Goal: Information Seeking & Learning: Learn about a topic

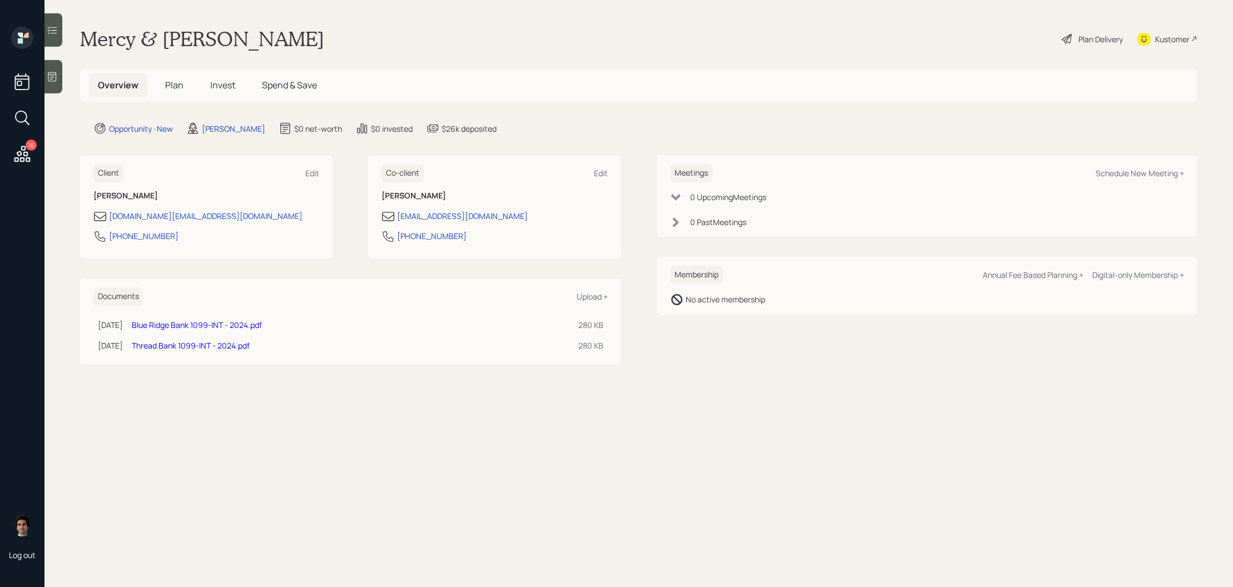
click at [229, 77] on h5 "Invest" at bounding box center [222, 85] width 43 height 24
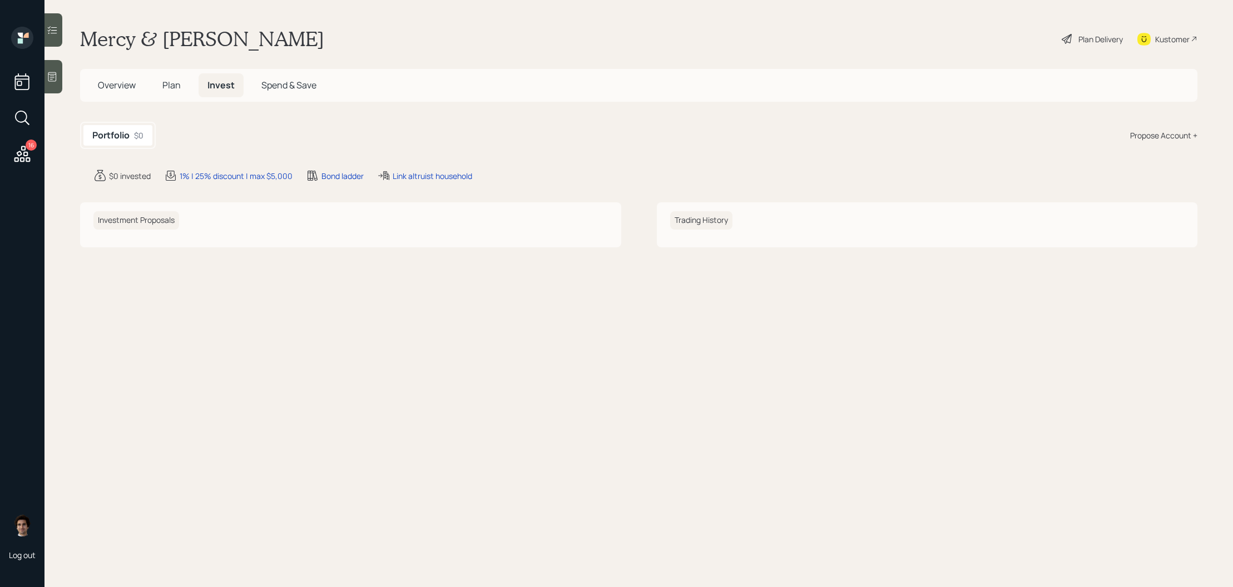
click at [318, 79] on h5 "Spend & Save" at bounding box center [289, 85] width 73 height 24
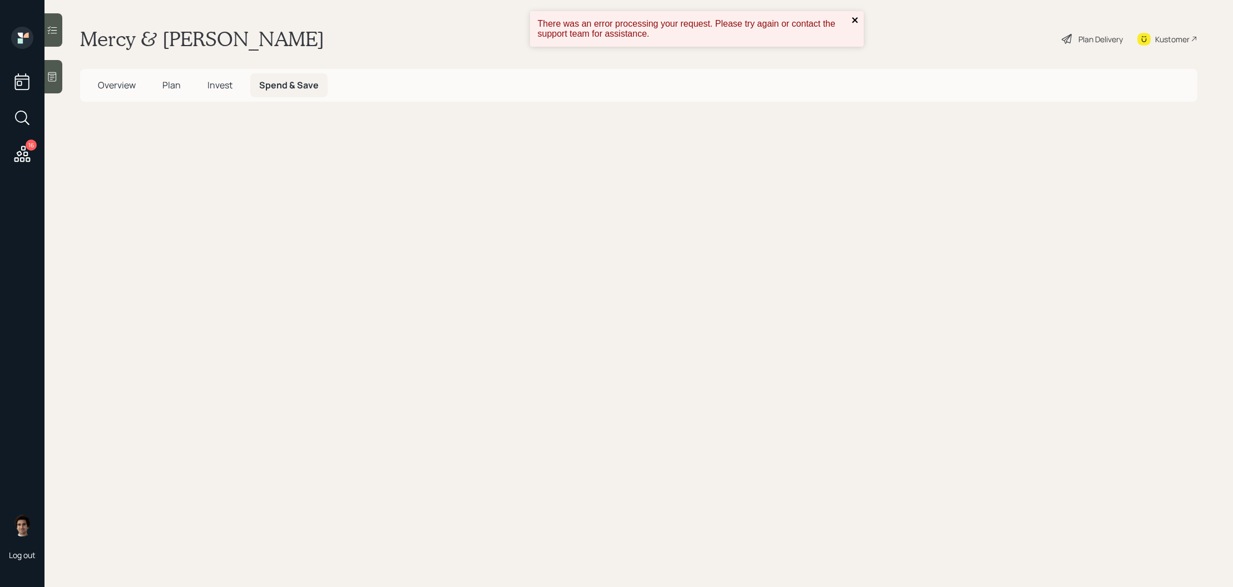
click at [856, 18] on icon "close" at bounding box center [855, 20] width 6 height 6
click at [175, 83] on span "Plan" at bounding box center [171, 85] width 18 height 12
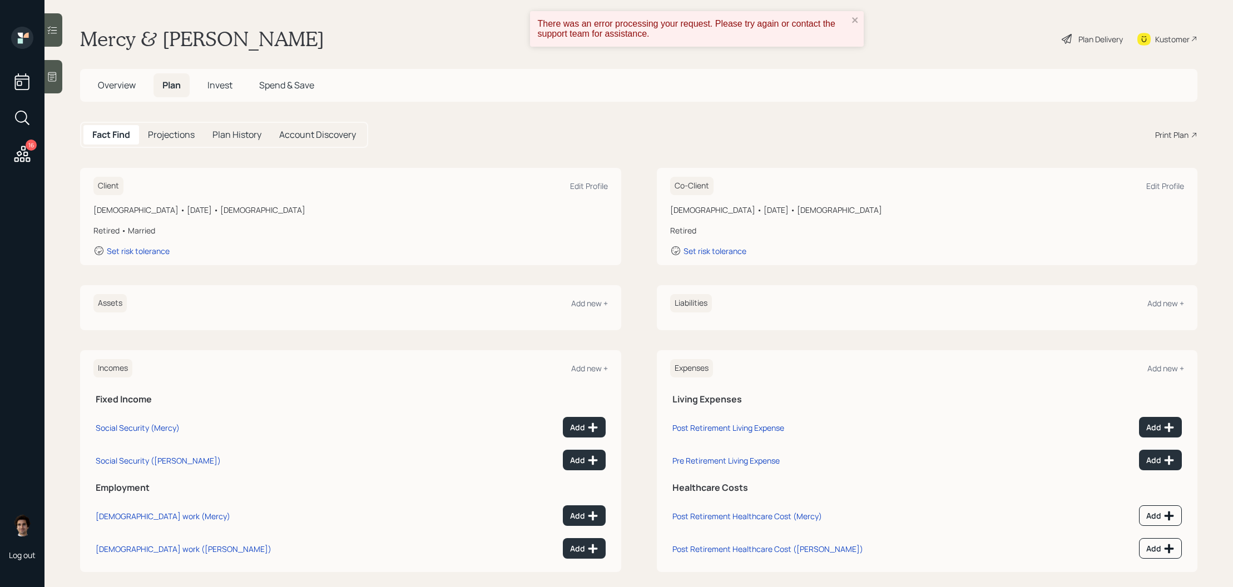
click at [303, 97] on h5 "Spend & Save" at bounding box center [286, 85] width 73 height 24
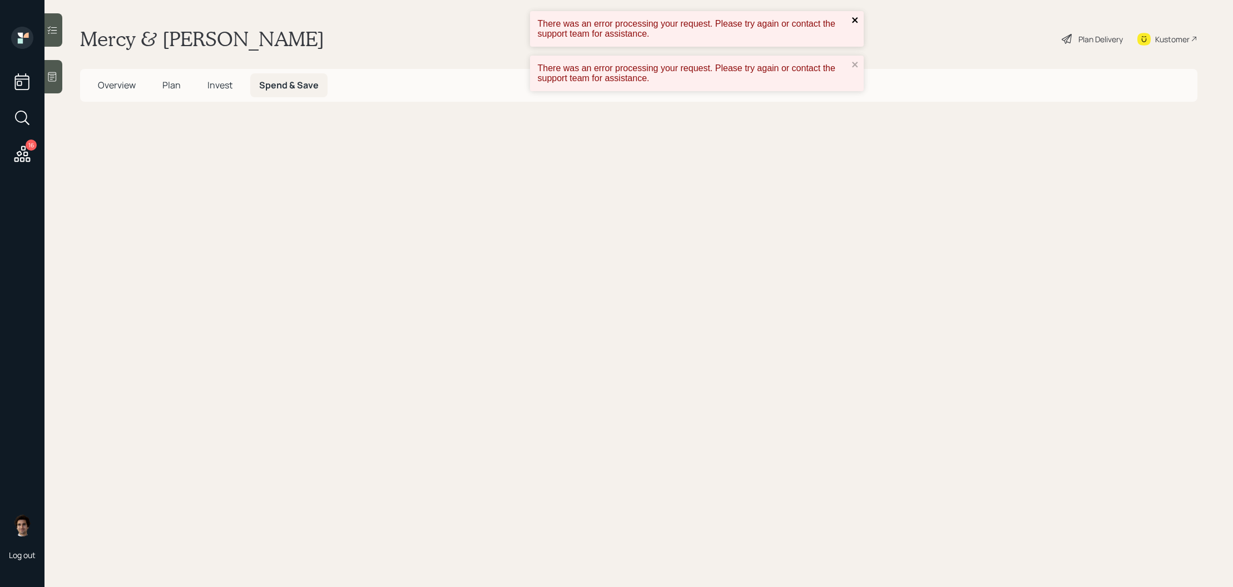
click at [851, 18] on icon "close" at bounding box center [855, 20] width 8 height 9
click at [850, 46] on div "There was an error processing your request. Please try again or contact the sup…" at bounding box center [616, 293] width 1233 height 587
click at [854, 23] on icon "close" at bounding box center [855, 20] width 8 height 9
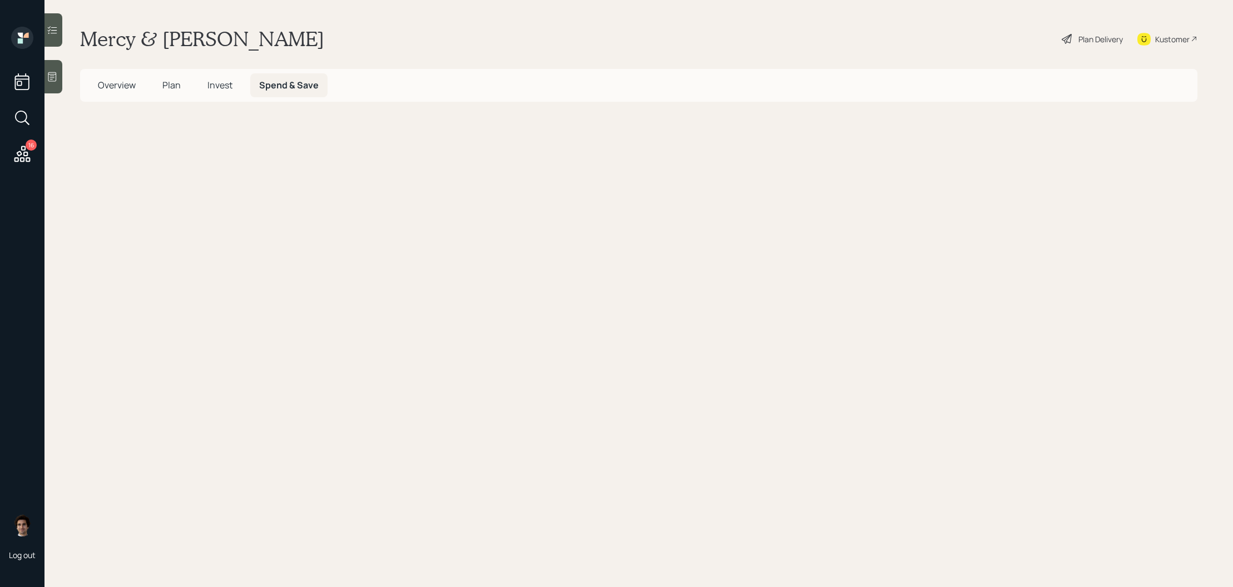
click at [189, 108] on main "Mercy & Harold Painter Plan Delivery Kustomer Overview Plan Invest Spend & Save" at bounding box center [638, 293] width 1189 height 587
click at [185, 96] on h5 "Plan" at bounding box center [172, 85] width 36 height 24
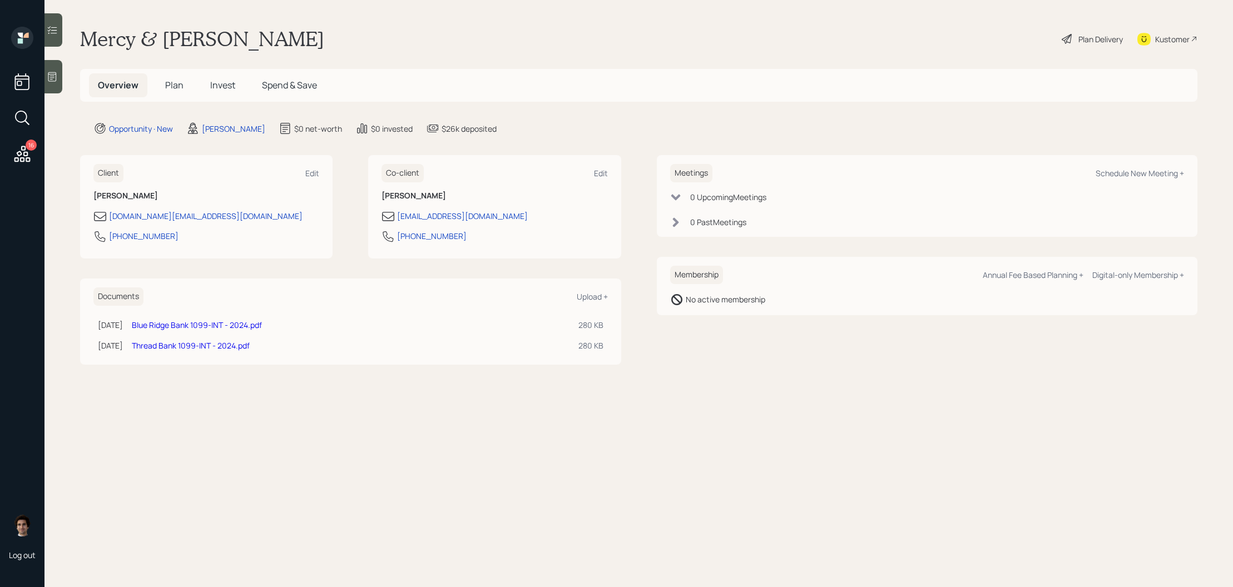
click at [286, 83] on span "Spend & Save" at bounding box center [289, 85] width 55 height 12
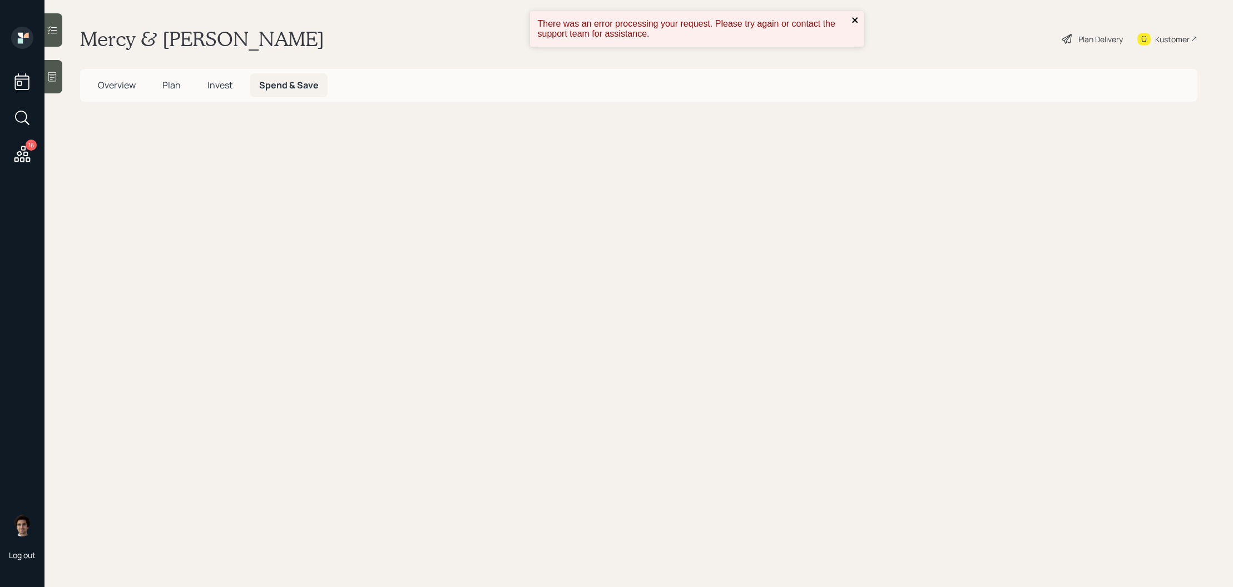
click at [858, 19] on icon "close" at bounding box center [855, 20] width 8 height 9
click at [1187, 45] on div "Kustomer" at bounding box center [1167, 39] width 60 height 24
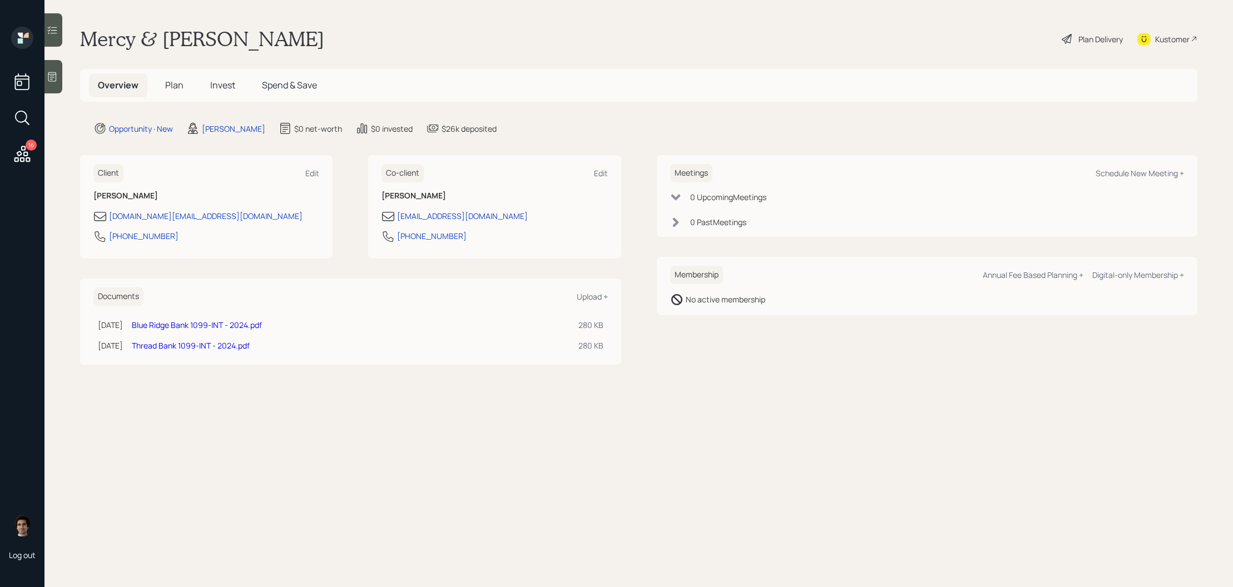
click at [310, 97] on div "Overview Plan Invest Spend & Save" at bounding box center [207, 85] width 237 height 24
click at [310, 76] on h5 "Spend & Save" at bounding box center [289, 85] width 73 height 24
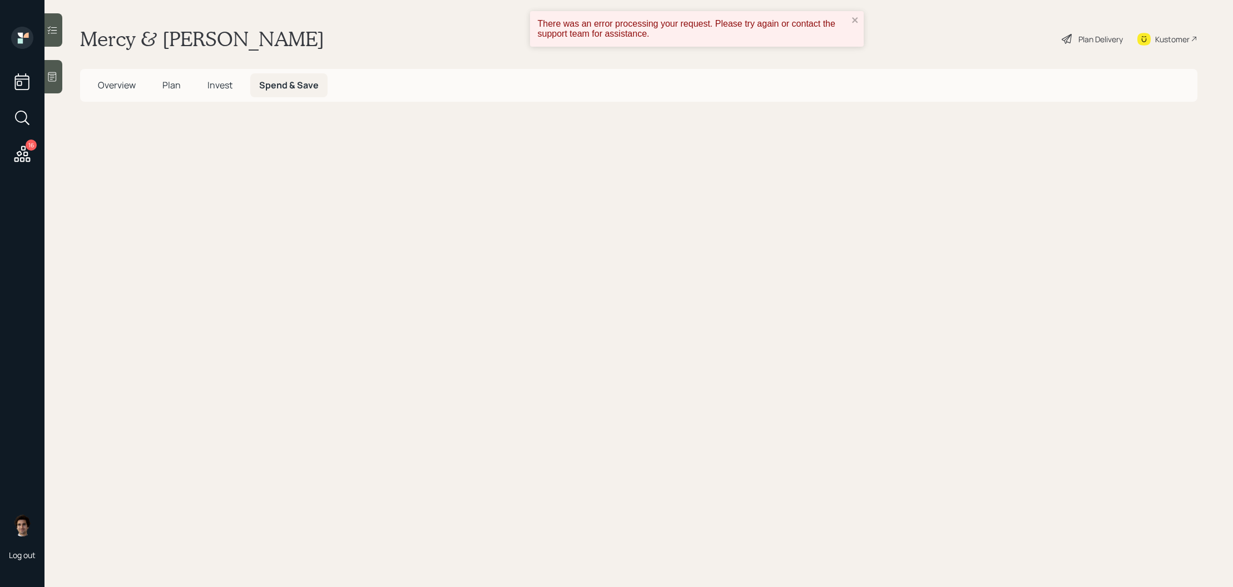
click at [106, 83] on span "Overview" at bounding box center [117, 85] width 38 height 12
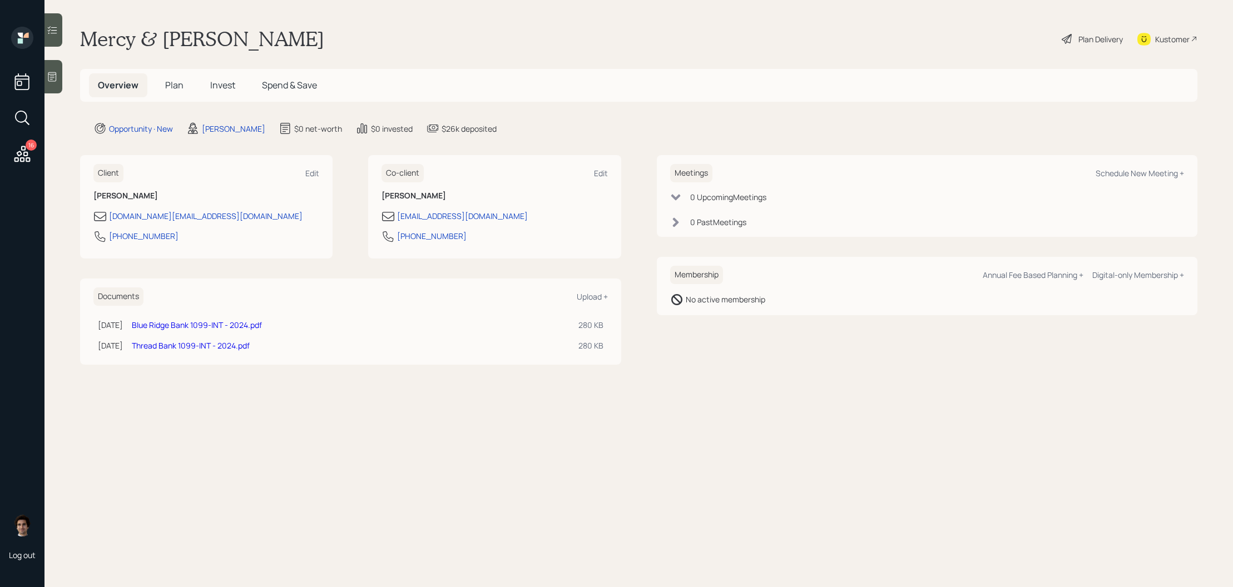
click at [271, 79] on span "Spend & Save" at bounding box center [289, 85] width 55 height 12
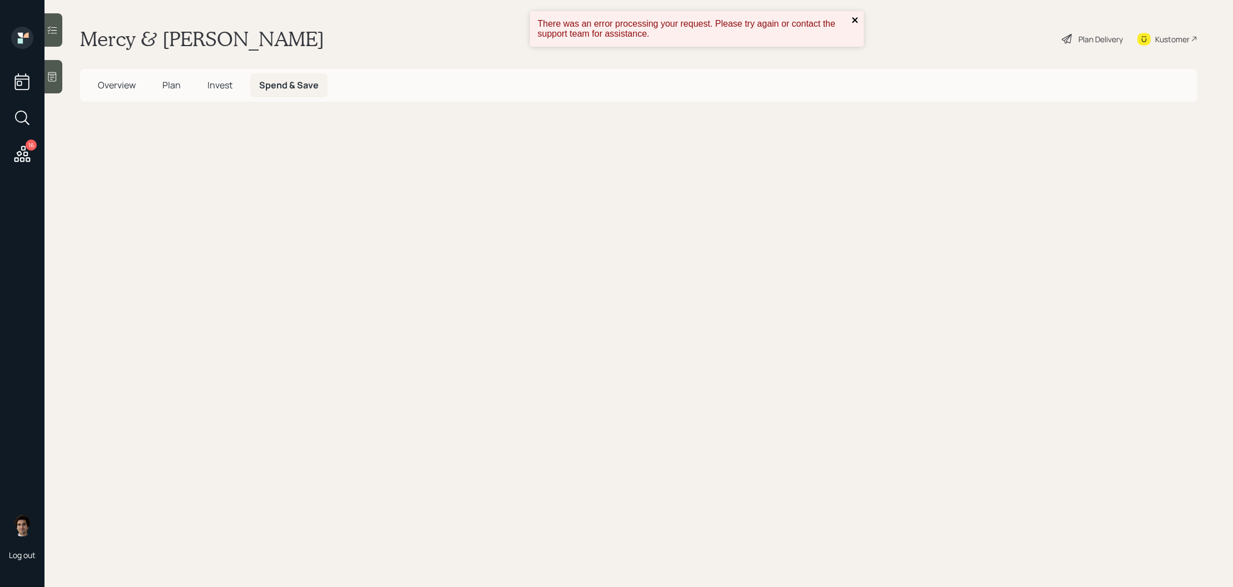
click at [853, 19] on icon "close" at bounding box center [855, 20] width 8 height 9
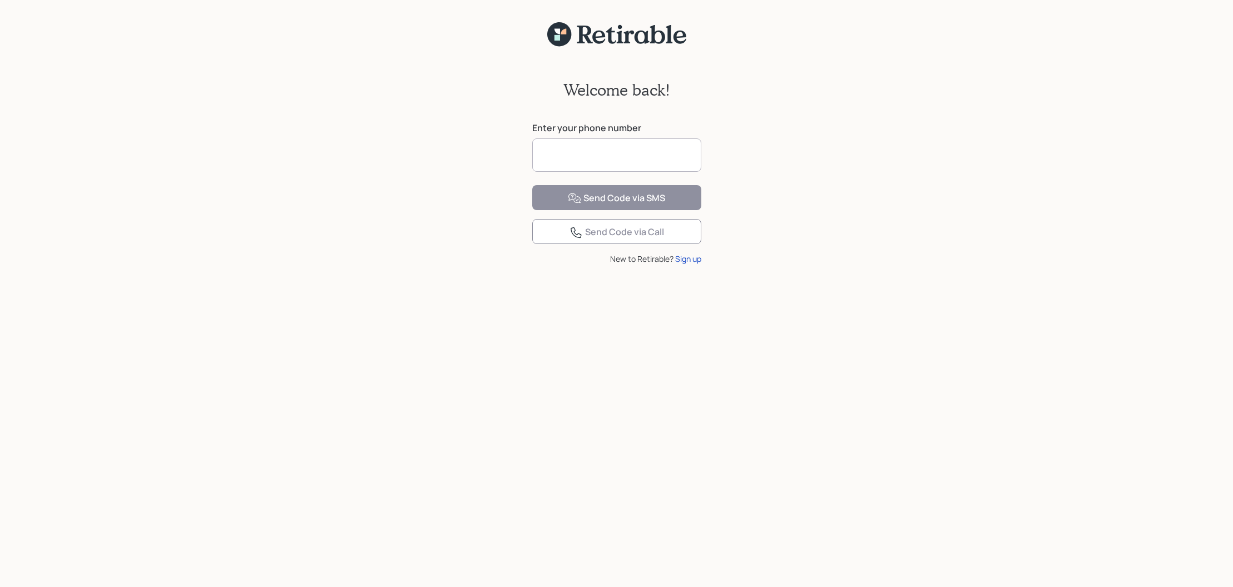
click at [590, 151] on input at bounding box center [616, 154] width 169 height 33
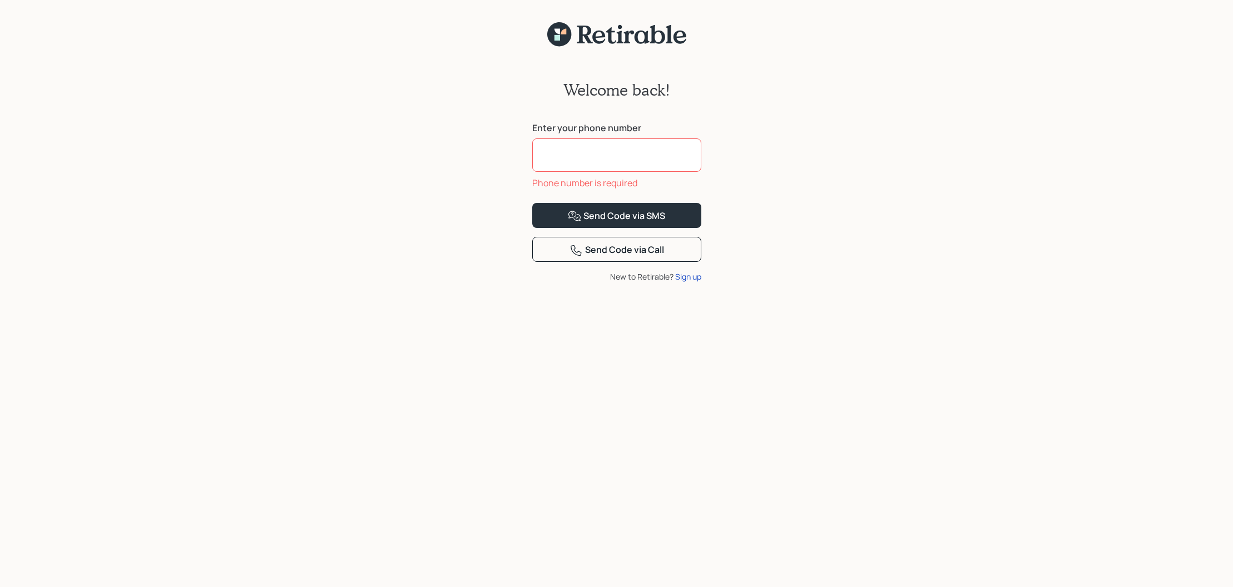
click at [209, 144] on div "Welcome back! Enter your phone number Phone number is required Send Code via SM…" at bounding box center [616, 324] width 1233 height 554
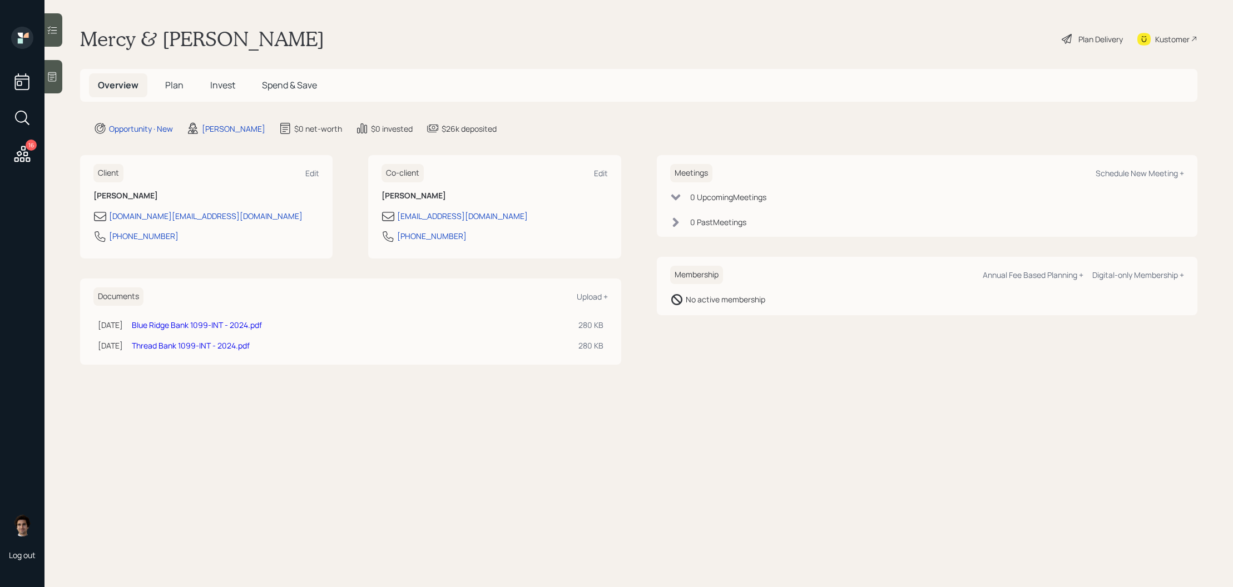
click at [272, 92] on h5 "Spend & Save" at bounding box center [289, 85] width 73 height 24
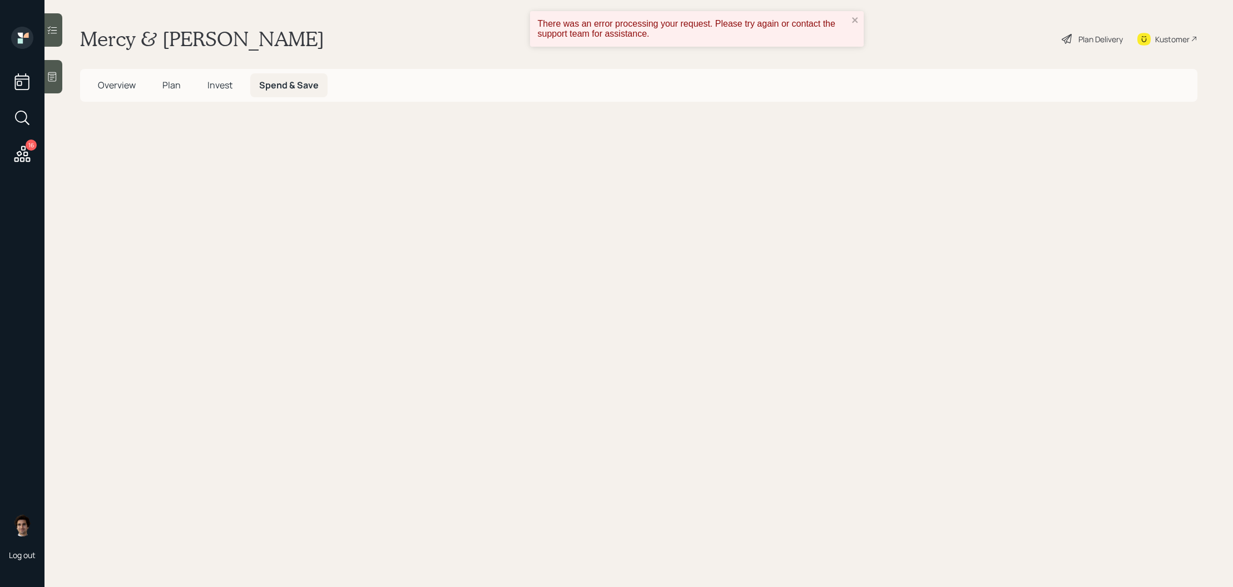
click at [209, 92] on h5 "Invest" at bounding box center [220, 85] width 43 height 24
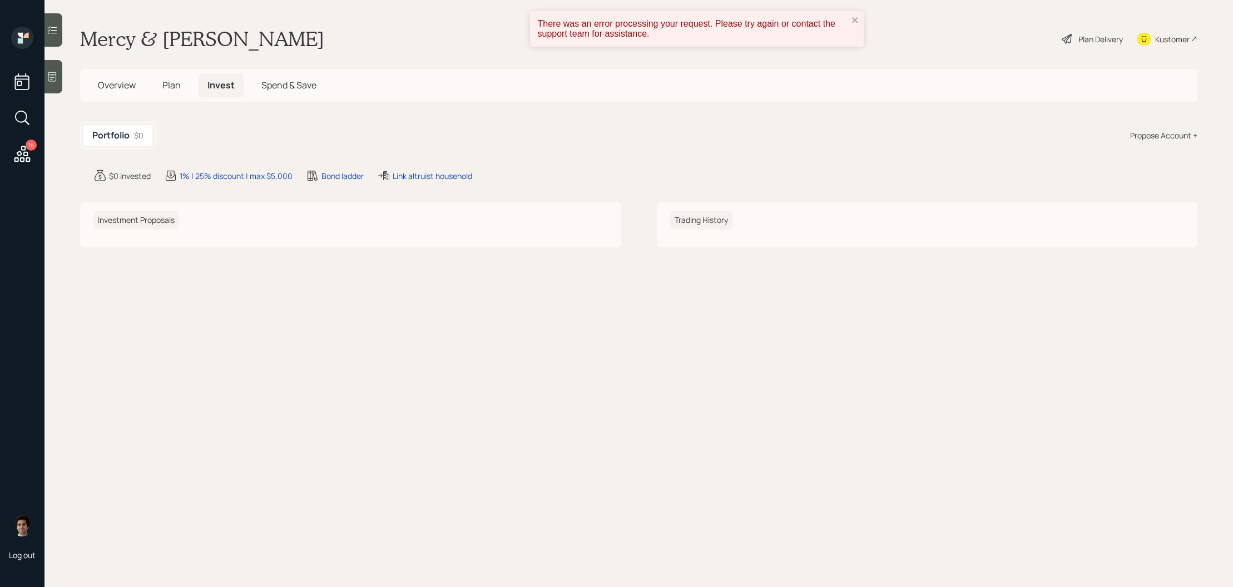
click at [176, 87] on span "Plan" at bounding box center [171, 85] width 18 height 12
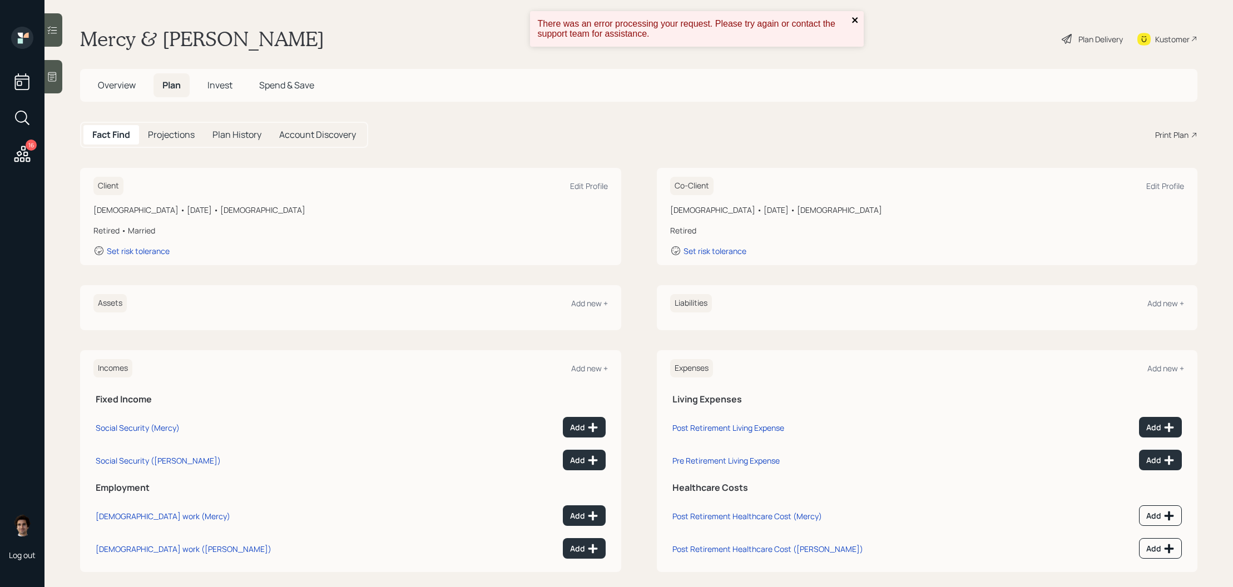
click at [857, 22] on icon "close" at bounding box center [855, 20] width 6 height 6
click at [221, 95] on h5 "Invest" at bounding box center [220, 85] width 43 height 24
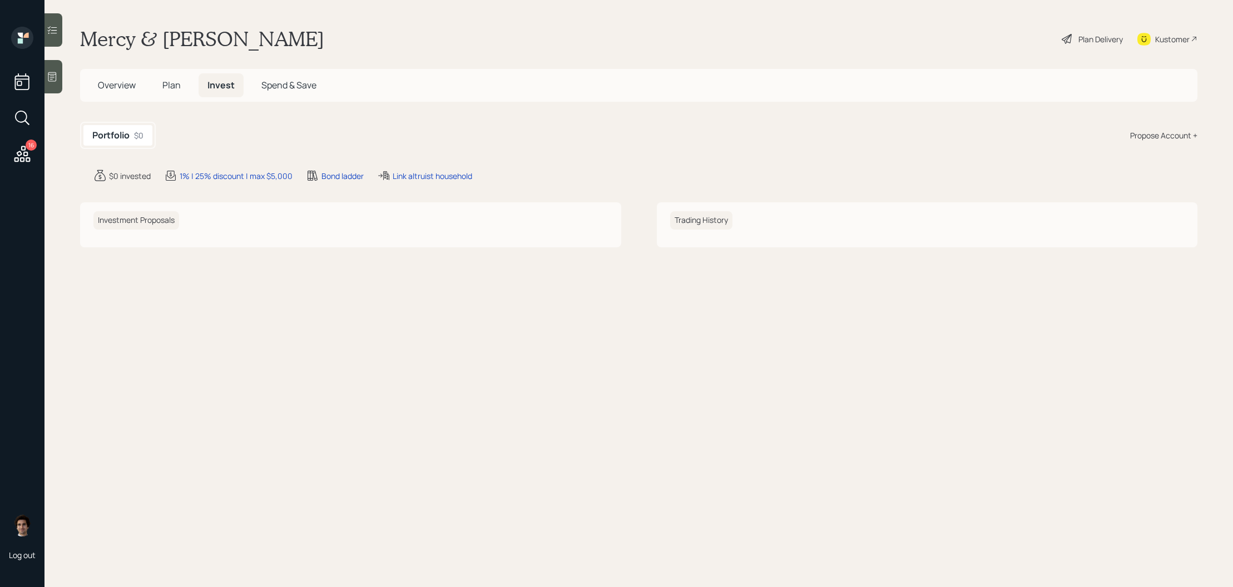
click at [113, 94] on h5 "Overview" at bounding box center [117, 85] width 56 height 24
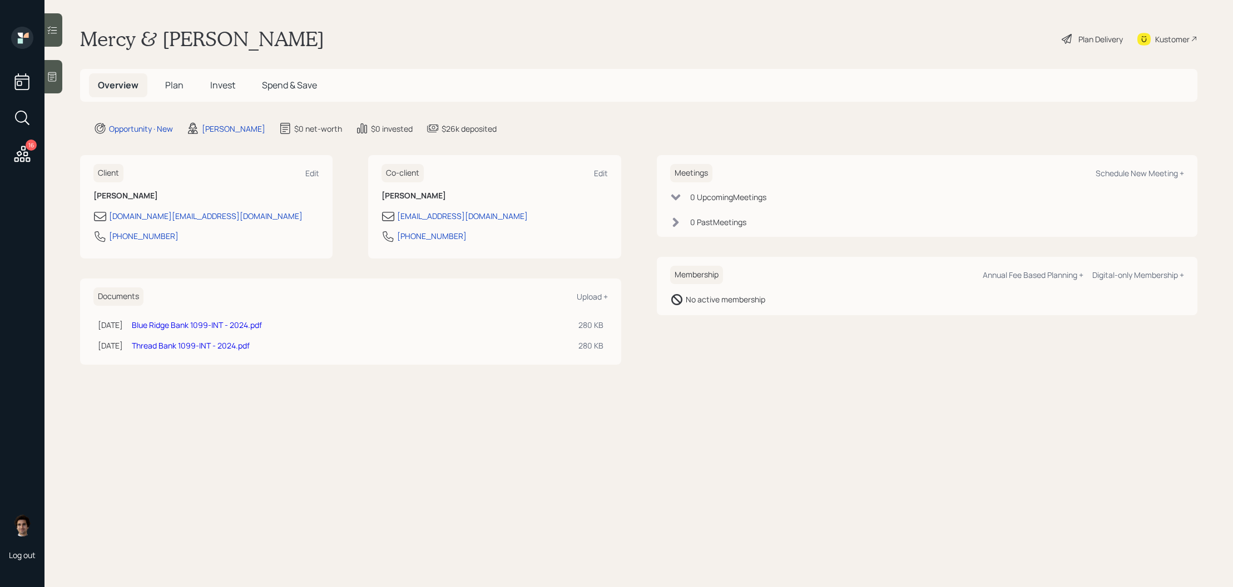
click at [1095, 34] on div "Plan Delivery" at bounding box center [1100, 39] width 44 height 12
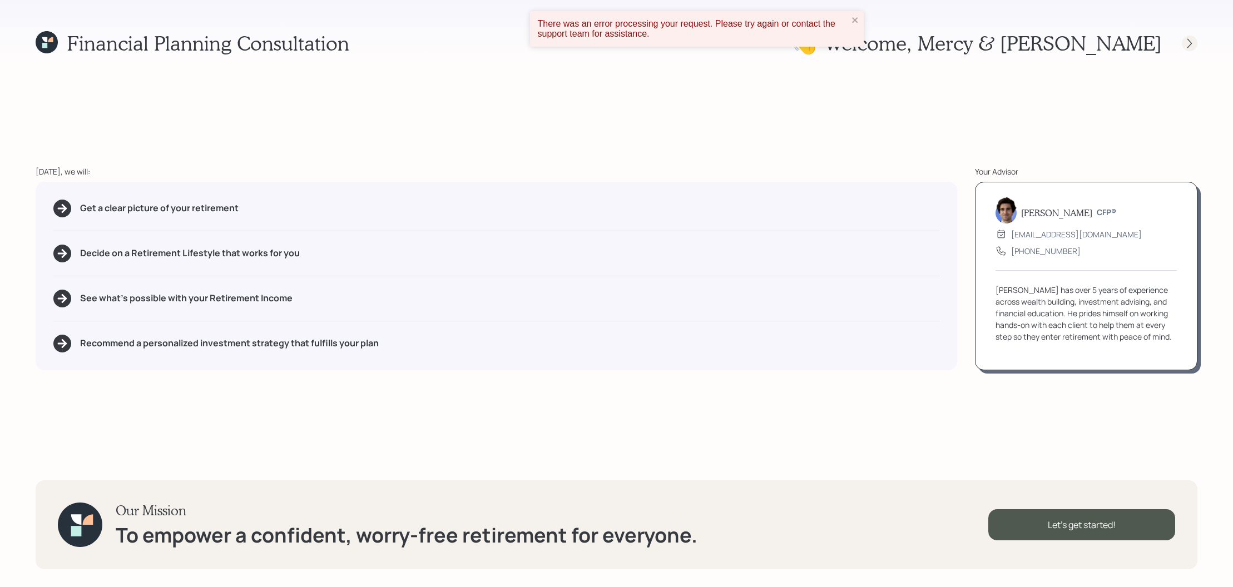
click at [1190, 49] on div at bounding box center [1190, 44] width 16 height 16
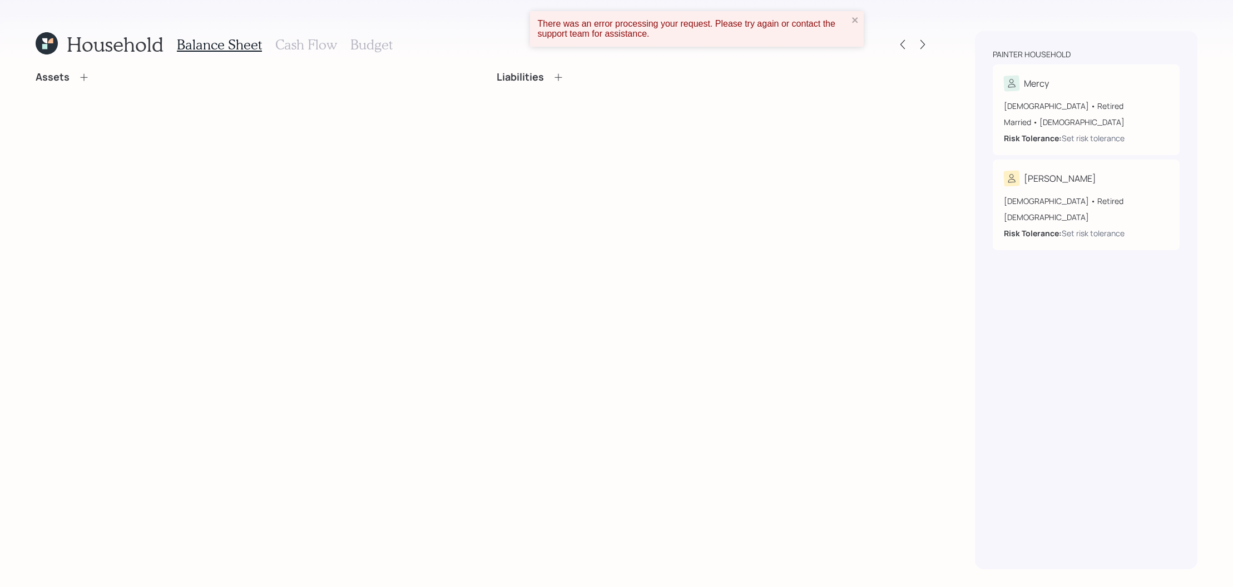
click at [849, 32] on div "There was an error processing your request. Please try again or contact the sup…" at bounding box center [692, 29] width 317 height 27
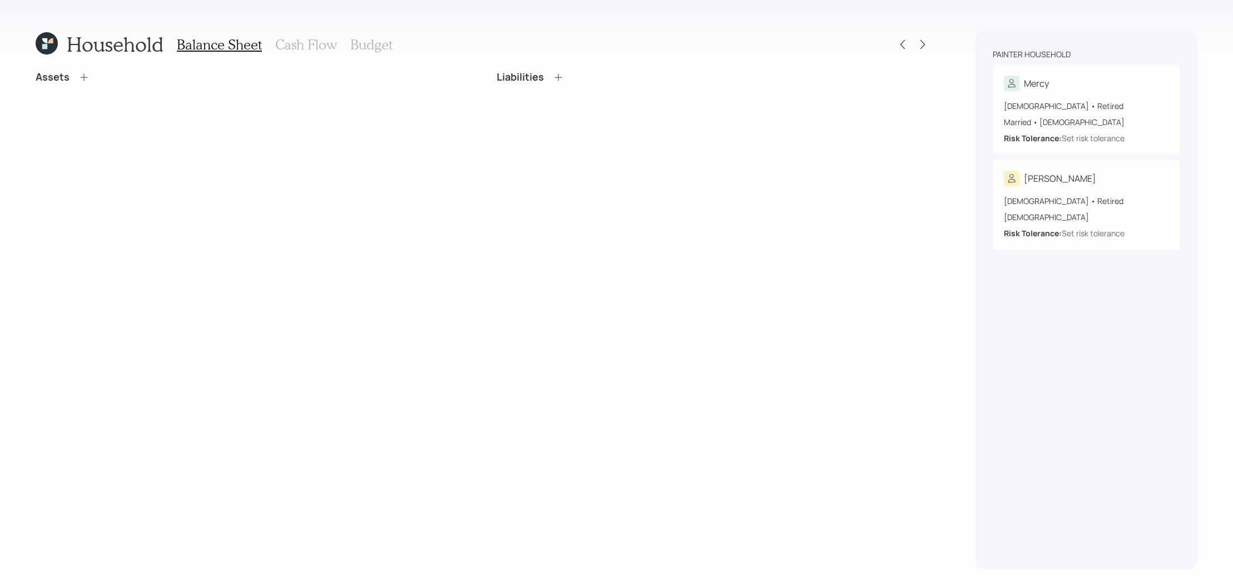
click at [53, 56] on div "Household" at bounding box center [100, 44] width 128 height 24
click at [43, 46] on icon at bounding box center [44, 46] width 5 height 5
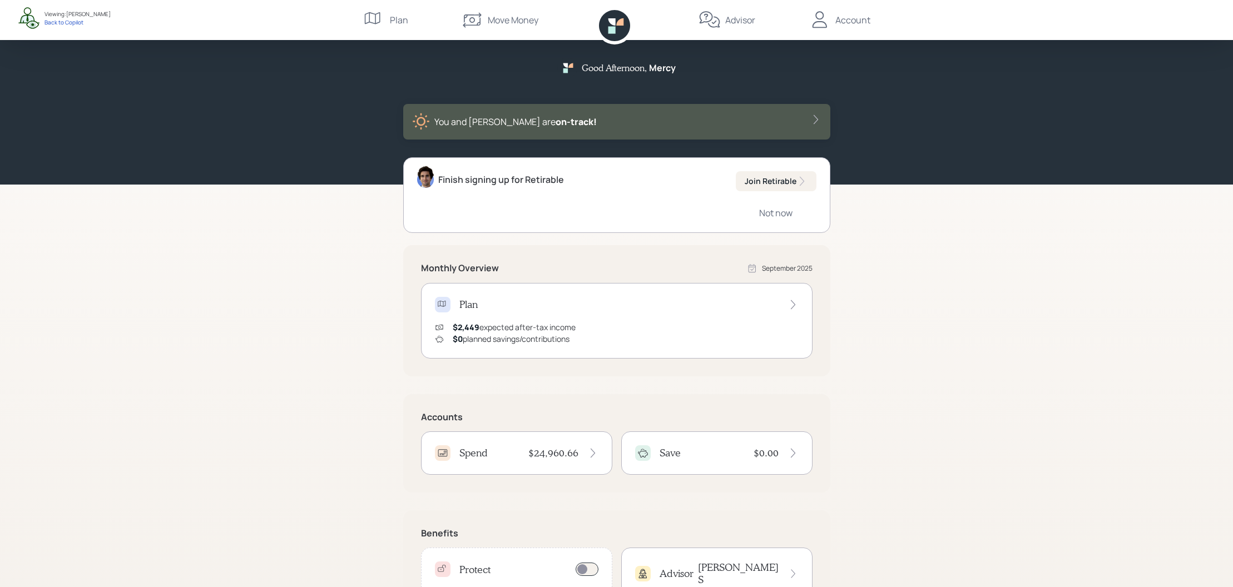
click at [531, 456] on h4 "$24,960.66" at bounding box center [553, 453] width 50 height 12
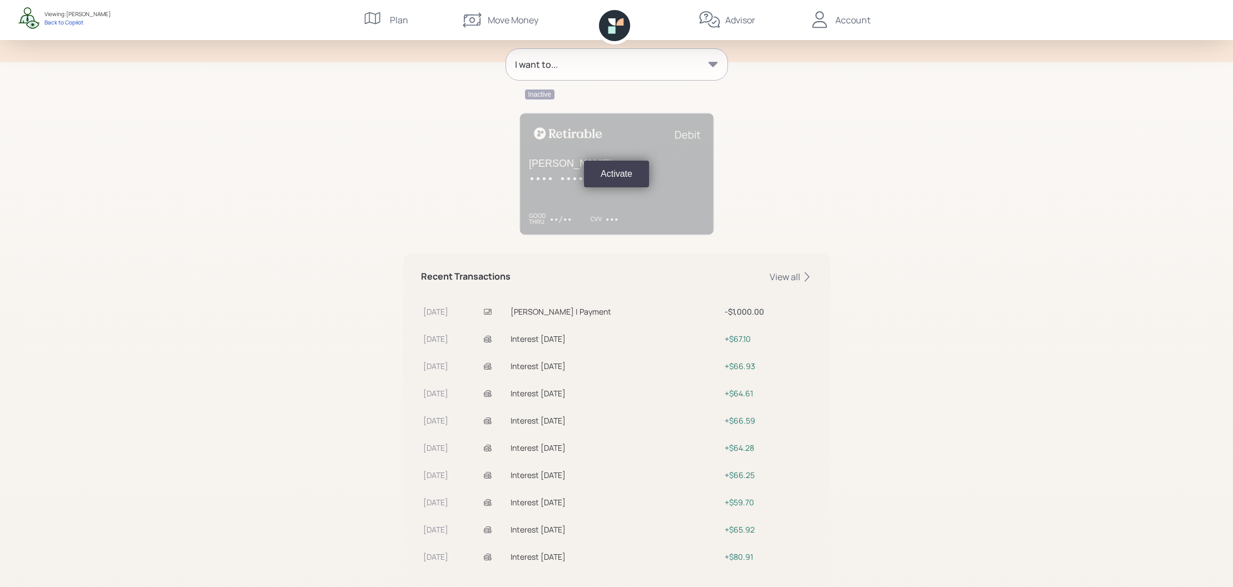
scroll to position [147, 0]
click at [544, 296] on td "Mercedes Painter | Payment" at bounding box center [615, 308] width 215 height 27
click at [544, 320] on td "Mercedes Painter | Payment" at bounding box center [615, 308] width 215 height 27
click at [544, 317] on td "Mercedes Painter | Payment" at bounding box center [615, 308] width 215 height 27
click at [555, 315] on div "Mercedes Painter | Payment" at bounding box center [616, 310] width 210 height 12
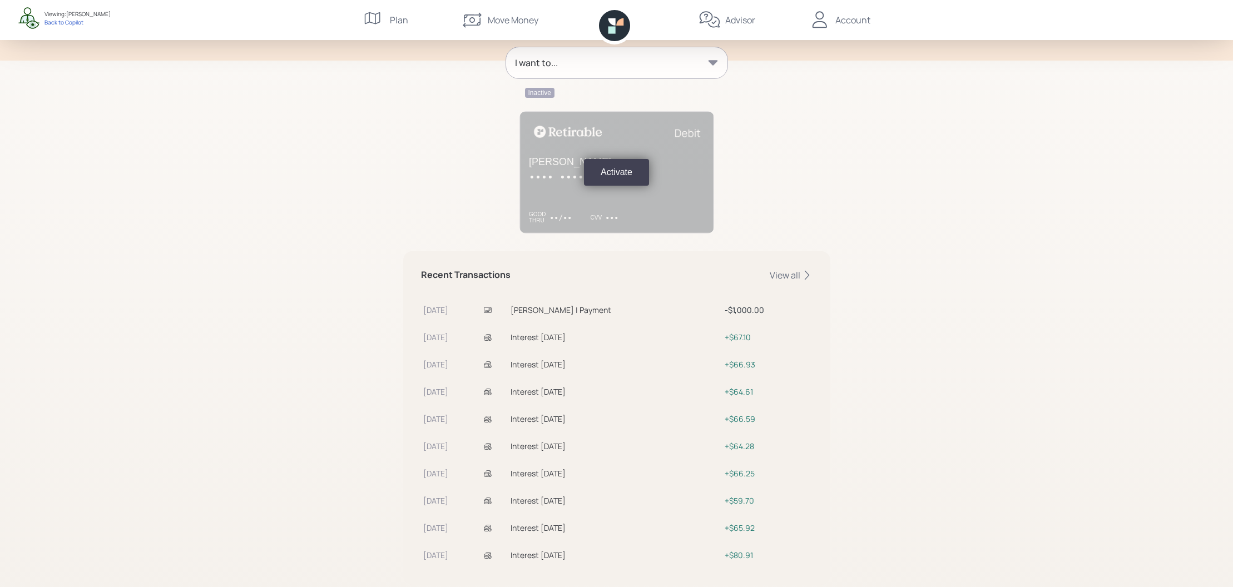
scroll to position [176, 0]
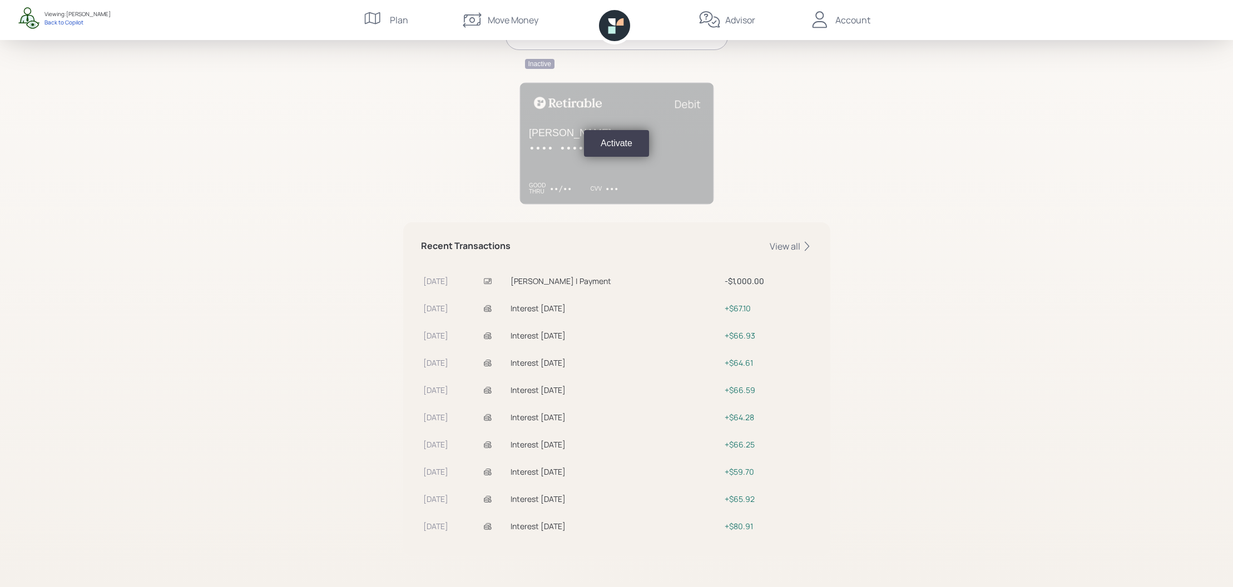
click at [740, 288] on td "$1,000.00" at bounding box center [767, 279] width 90 height 27
click at [798, 249] on div "View all" at bounding box center [791, 246] width 43 height 12
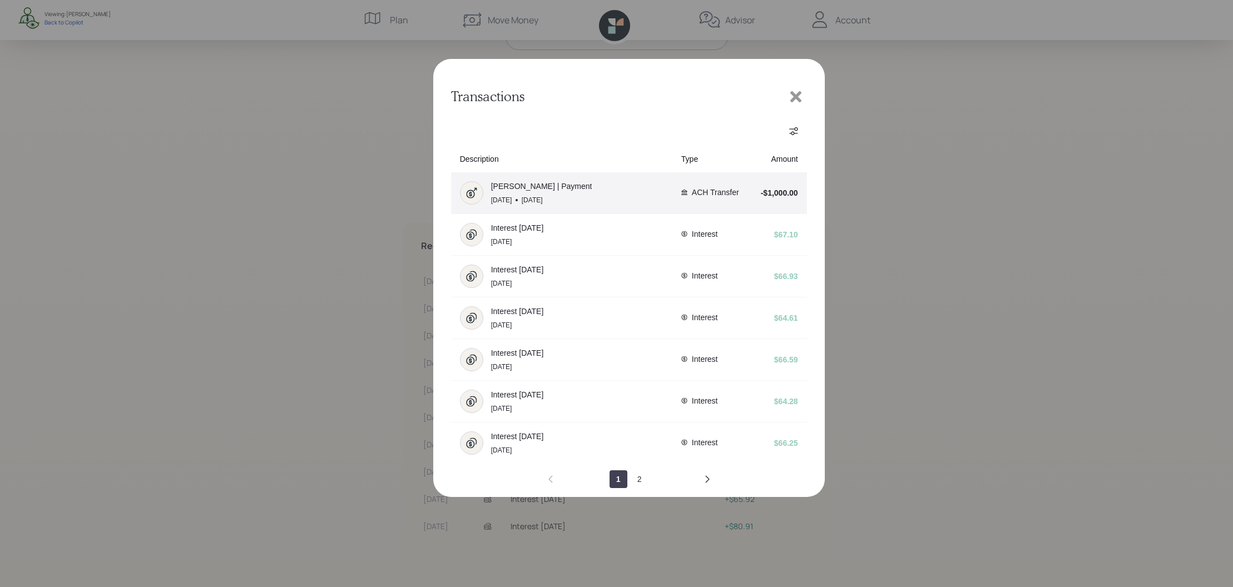
click at [671, 194] on td "Mercedes Painter | Payment Sep 22 Today" at bounding box center [561, 193] width 221 height 42
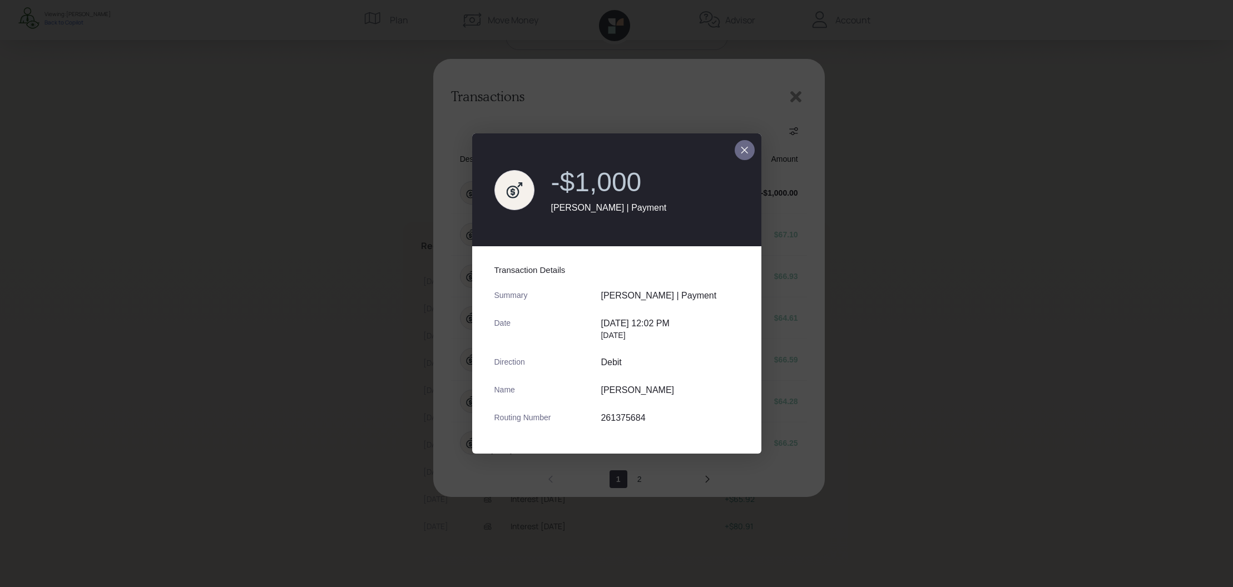
click at [742, 150] on icon "close dialog" at bounding box center [744, 149] width 9 height 13
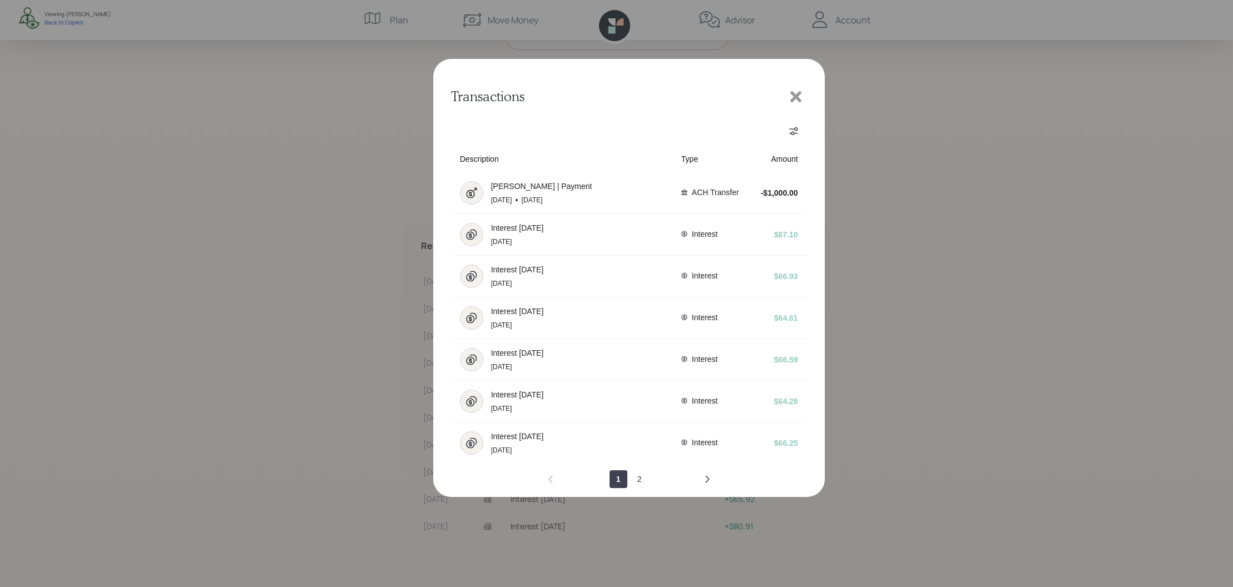
click at [801, 93] on icon at bounding box center [796, 96] width 17 height 17
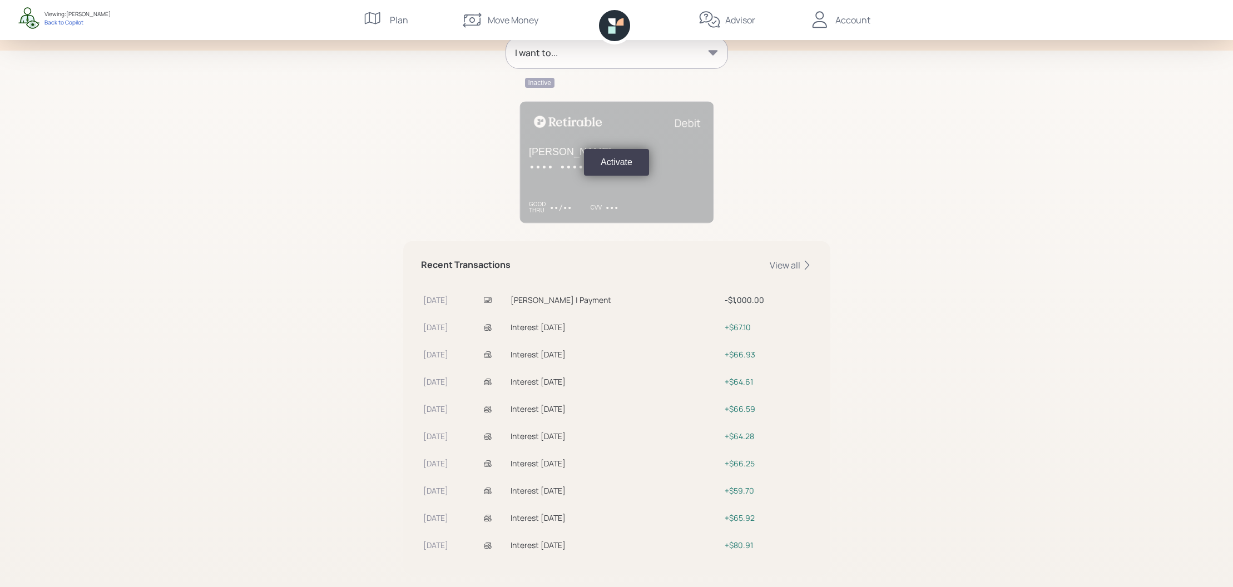
scroll to position [160, 0]
click at [791, 266] on div "View all" at bounding box center [791, 262] width 43 height 12
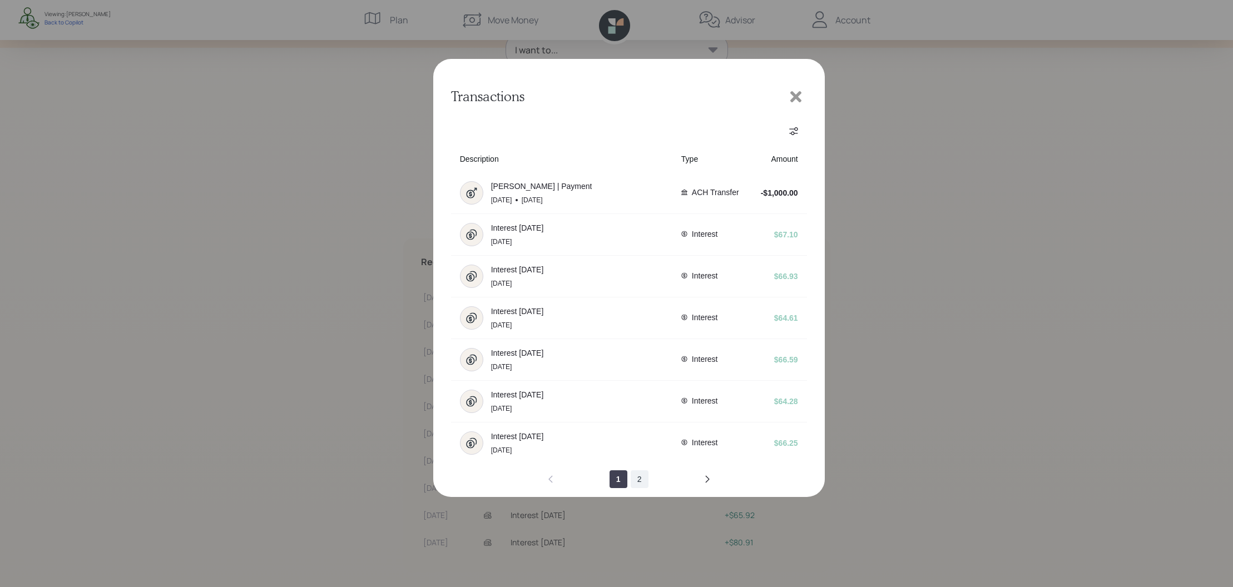
click at [638, 483] on button "2" at bounding box center [640, 480] width 18 height 18
click at [790, 92] on icon at bounding box center [796, 96] width 17 height 17
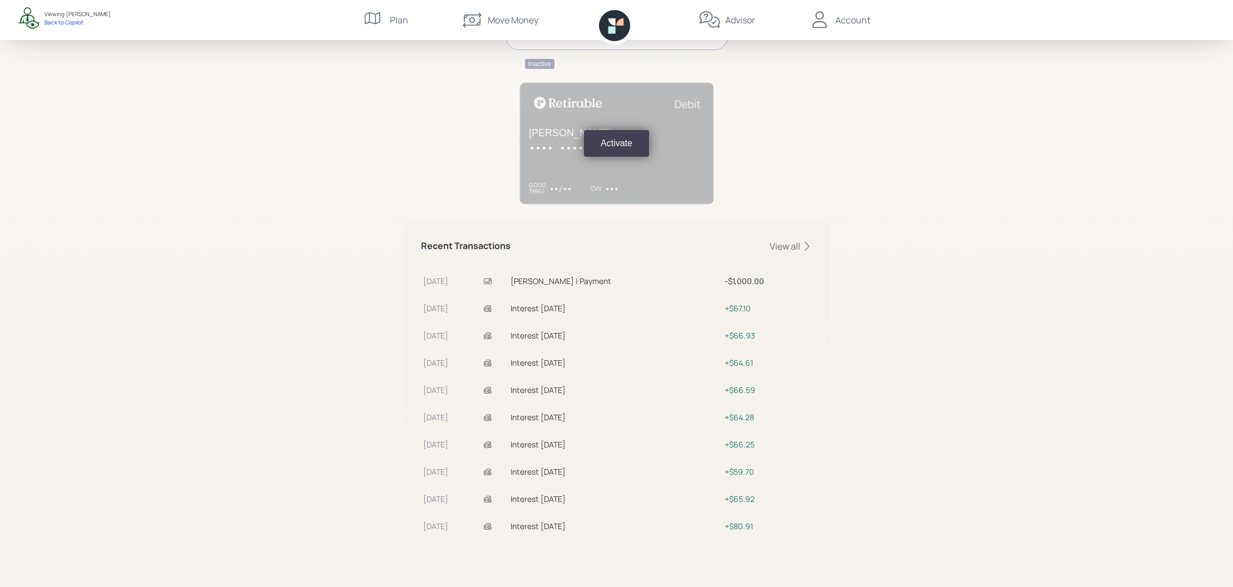
scroll to position [0, 0]
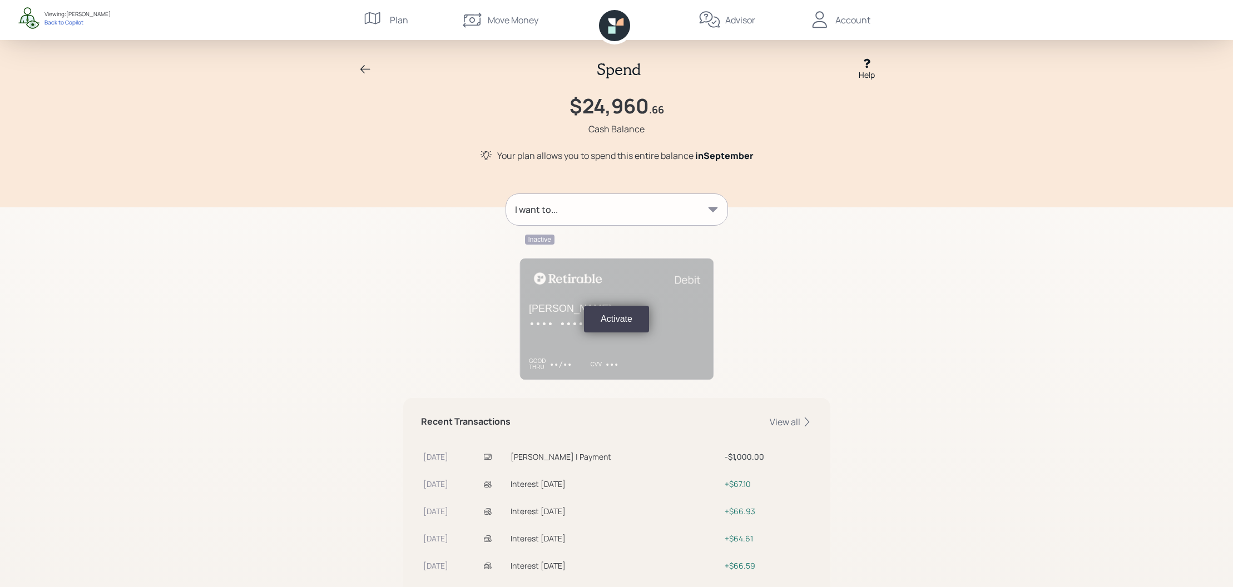
click at [866, 78] on div "Help" at bounding box center [867, 75] width 16 height 12
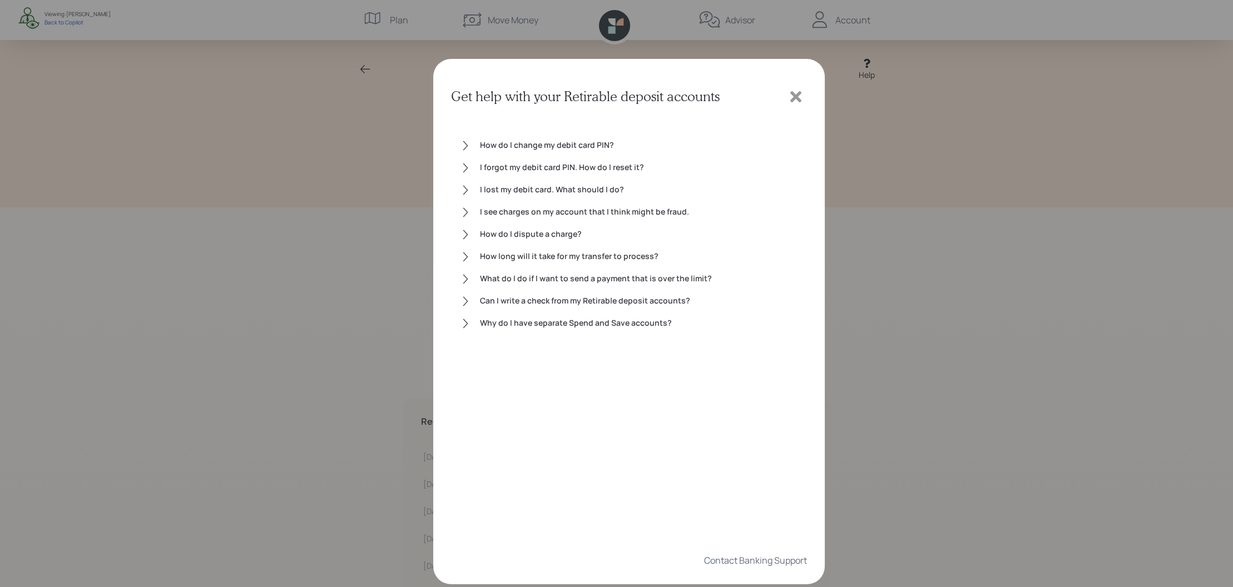
click at [791, 100] on icon at bounding box center [795, 96] width 11 height 11
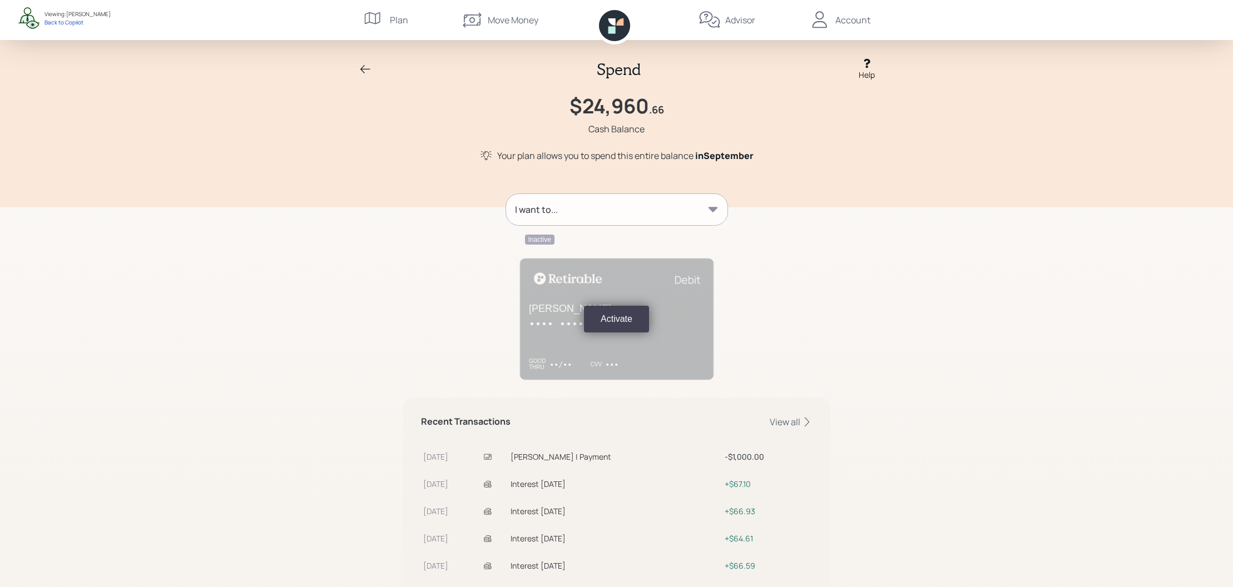
click at [831, 3] on div "Account" at bounding box center [840, 20] width 62 height 40
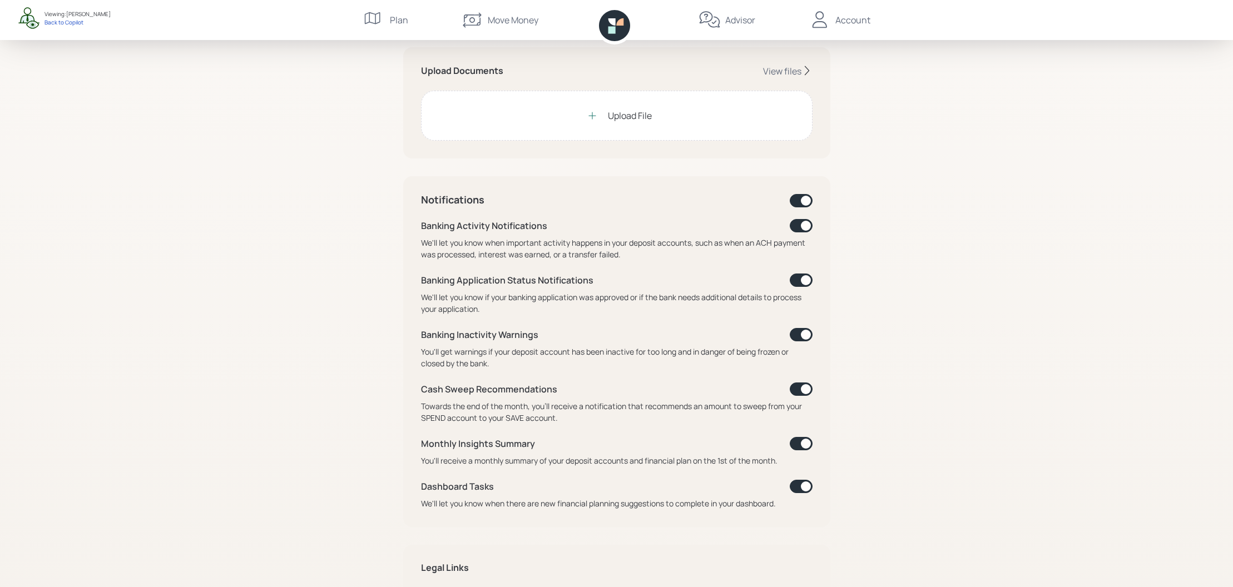
scroll to position [434, 0]
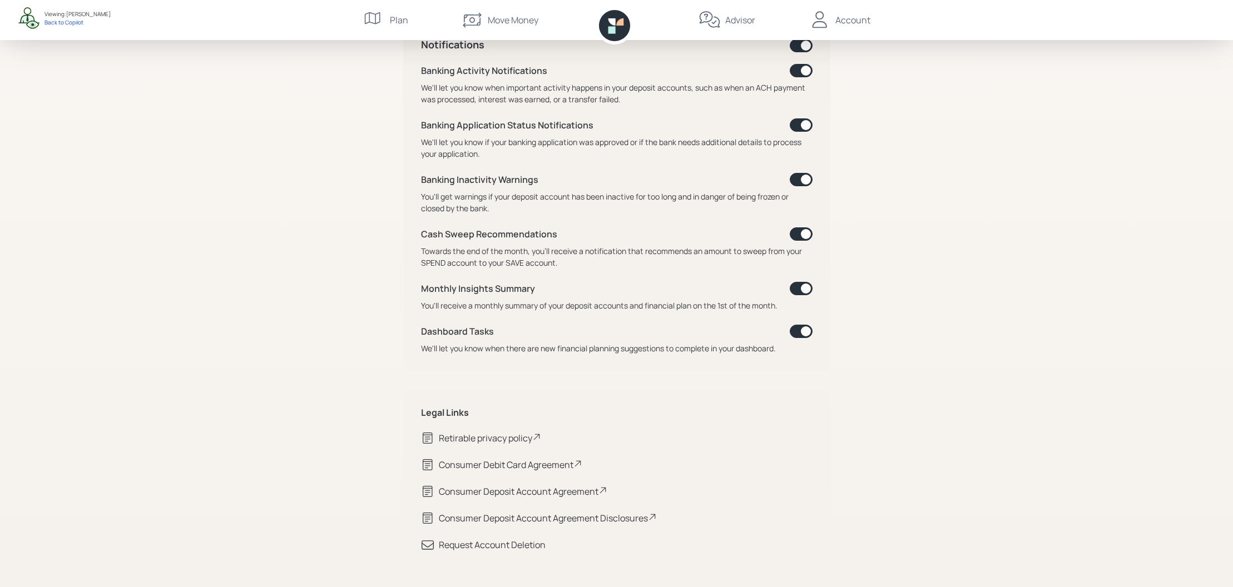
click at [469, 462] on div "Consumer Debit Card Agreement" at bounding box center [510, 464] width 143 height 13
click at [582, 493] on div "Consumer Deposit Account Agreement" at bounding box center [523, 491] width 169 height 13
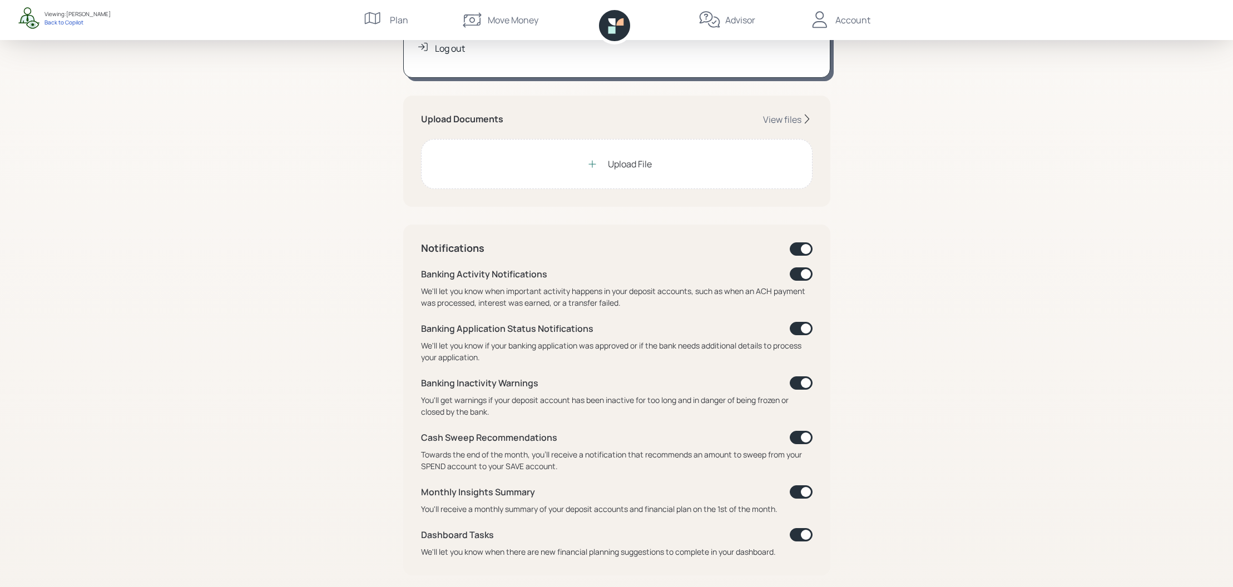
scroll to position [0, 0]
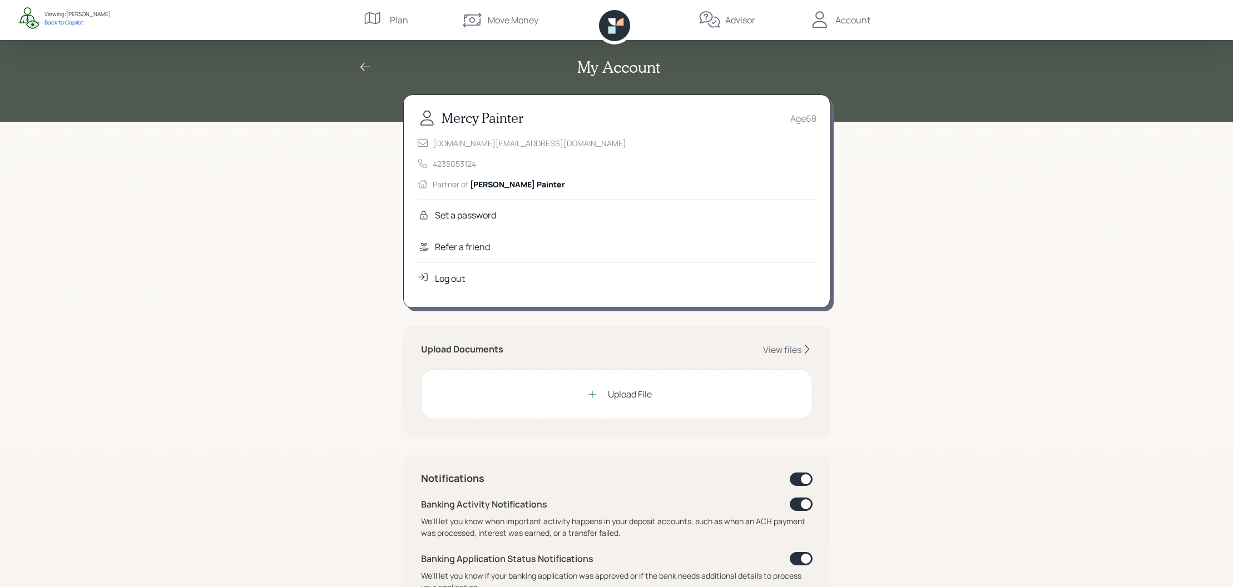
click at [737, 17] on div "Advisor" at bounding box center [740, 19] width 30 height 13
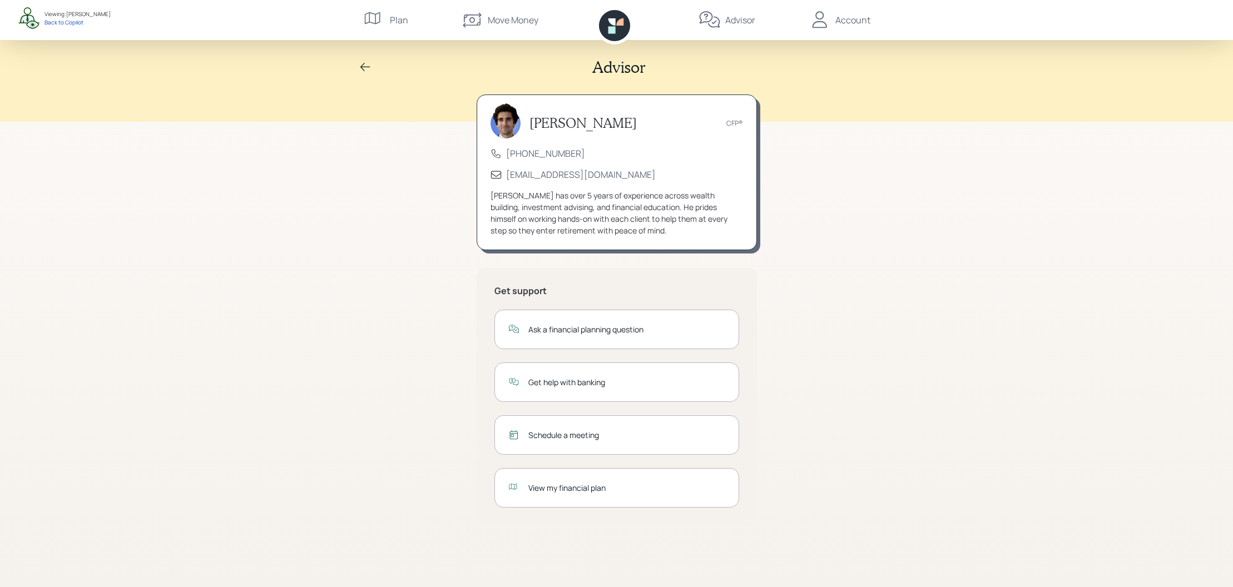
click at [581, 389] on div "Get help with banking" at bounding box center [616, 382] width 245 height 39
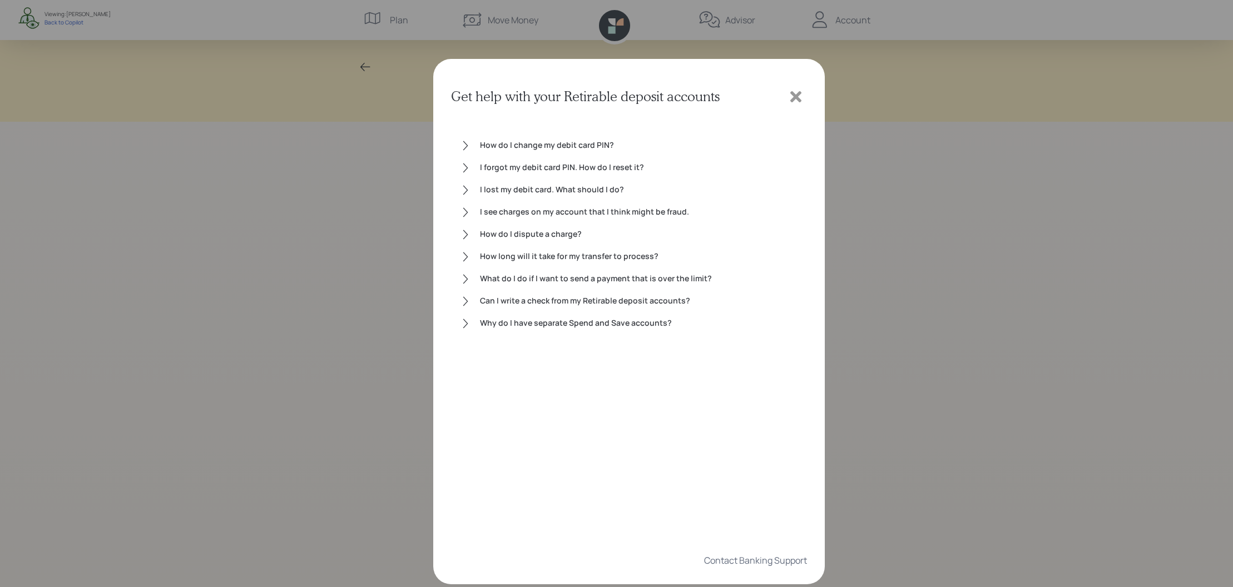
click at [575, 212] on div "I see charges on my account that I think might be fraud." at bounding box center [639, 212] width 318 height 13
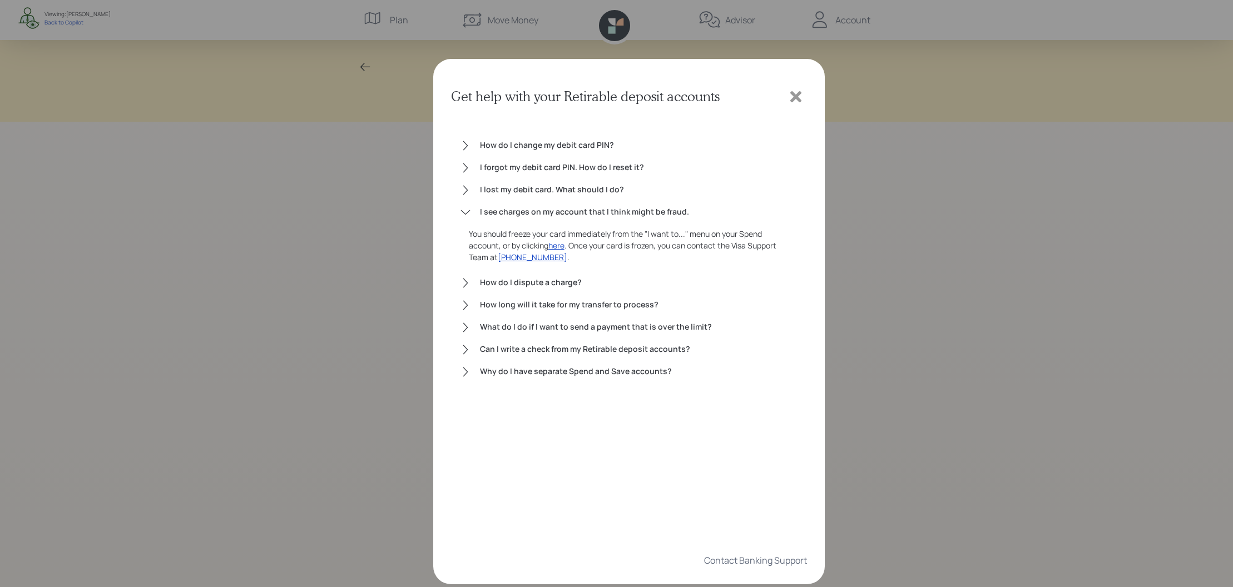
click at [575, 212] on div "I see charges on my account that I think might be fraud." at bounding box center [639, 212] width 318 height 13
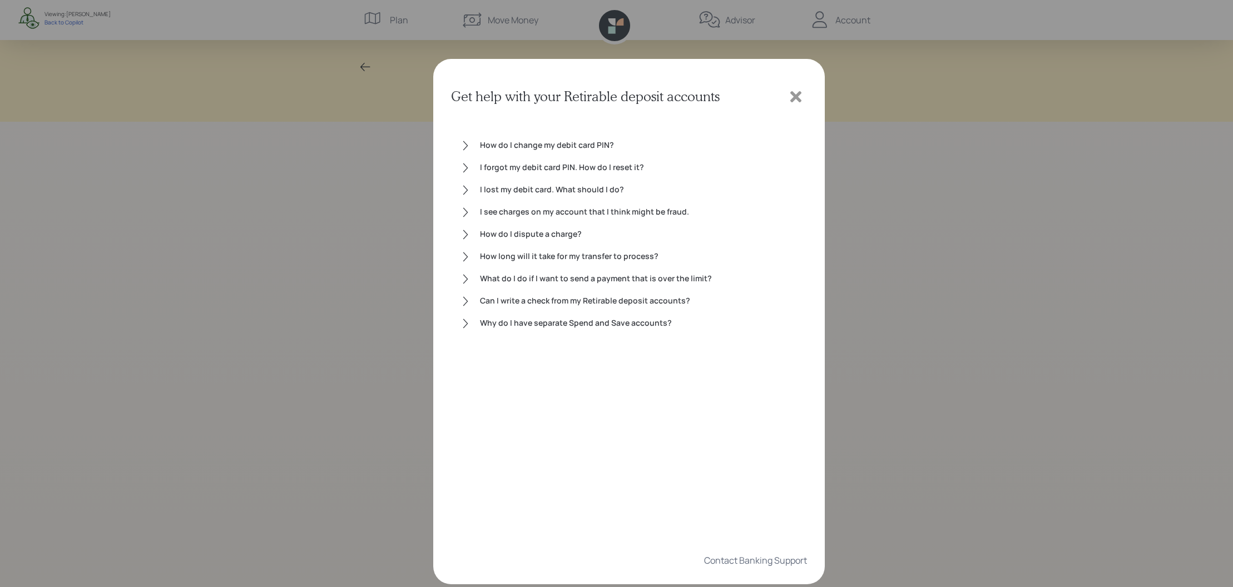
click at [563, 186] on div "I lost my debit card. What should I do?" at bounding box center [639, 190] width 318 height 13
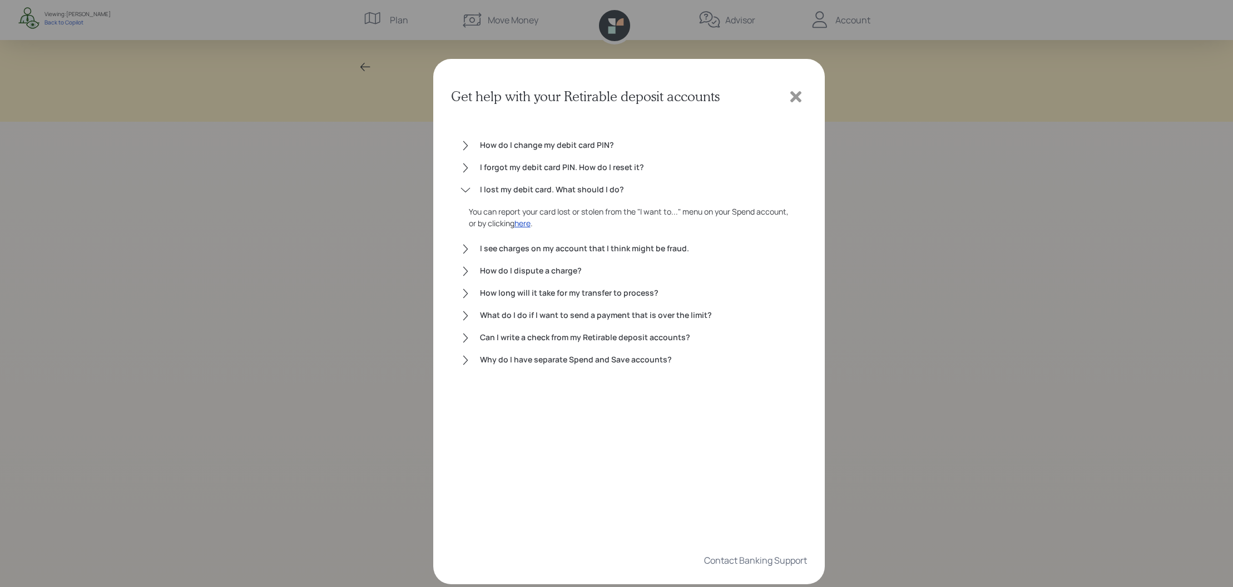
click at [562, 162] on div "I forgot my debit card PIN. How do I reset it?" at bounding box center [639, 167] width 318 height 13
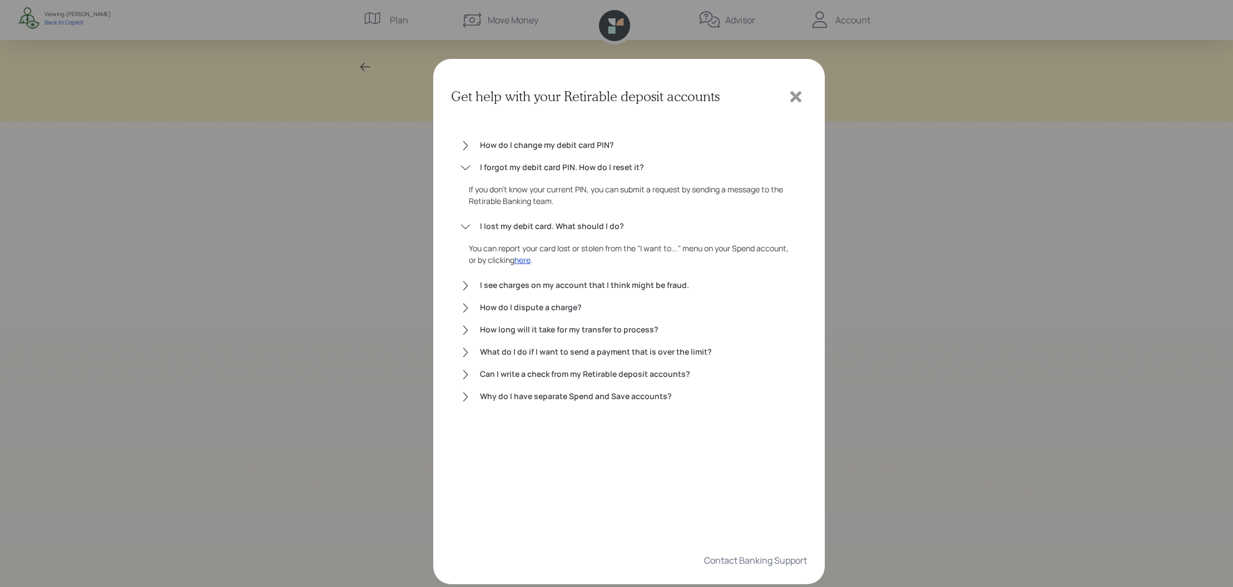
click at [561, 146] on div "How do I change my debit card PIN?" at bounding box center [639, 145] width 318 height 13
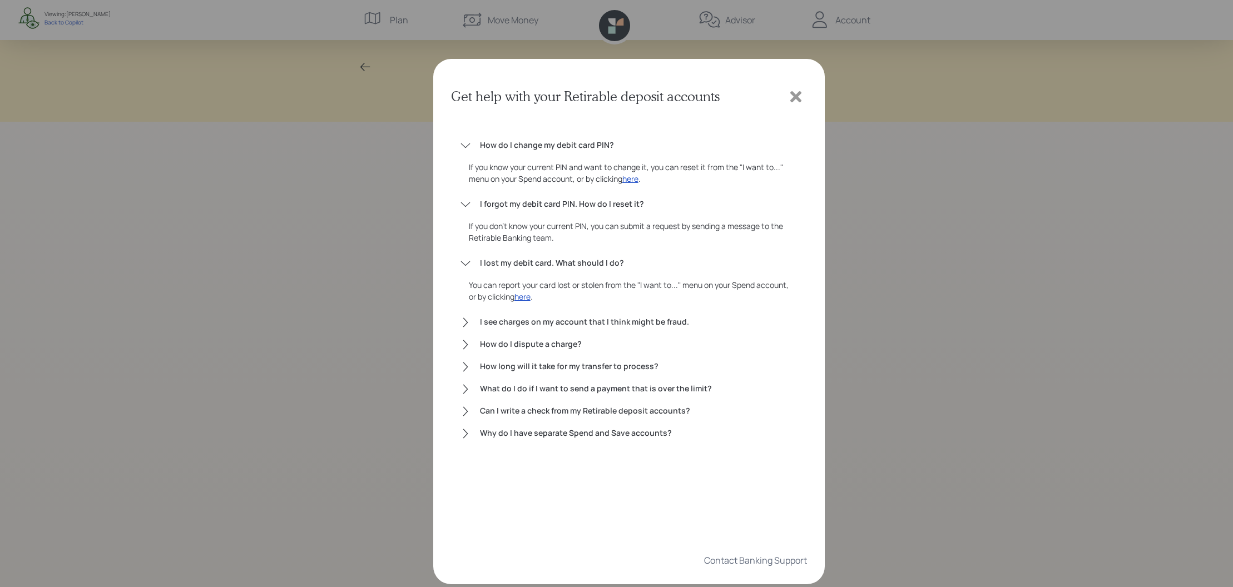
click at [580, 431] on div "Why do I have separate Spend and Save accounts?" at bounding box center [639, 433] width 318 height 13
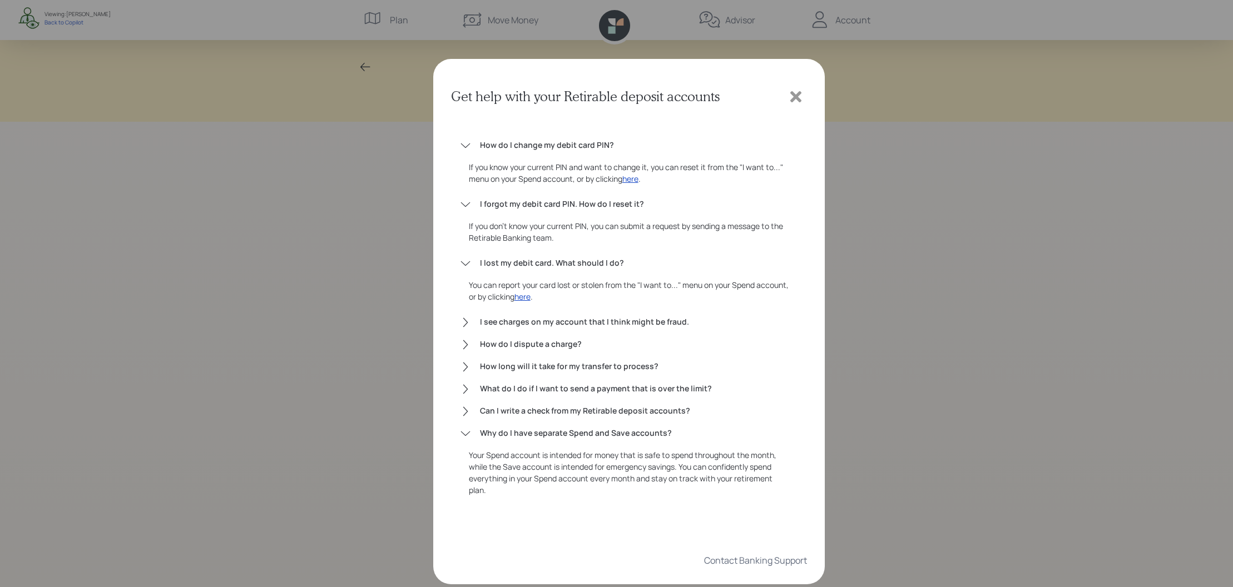
click at [582, 408] on div "Can I write a check from my Retirable deposit accounts?" at bounding box center [639, 411] width 318 height 13
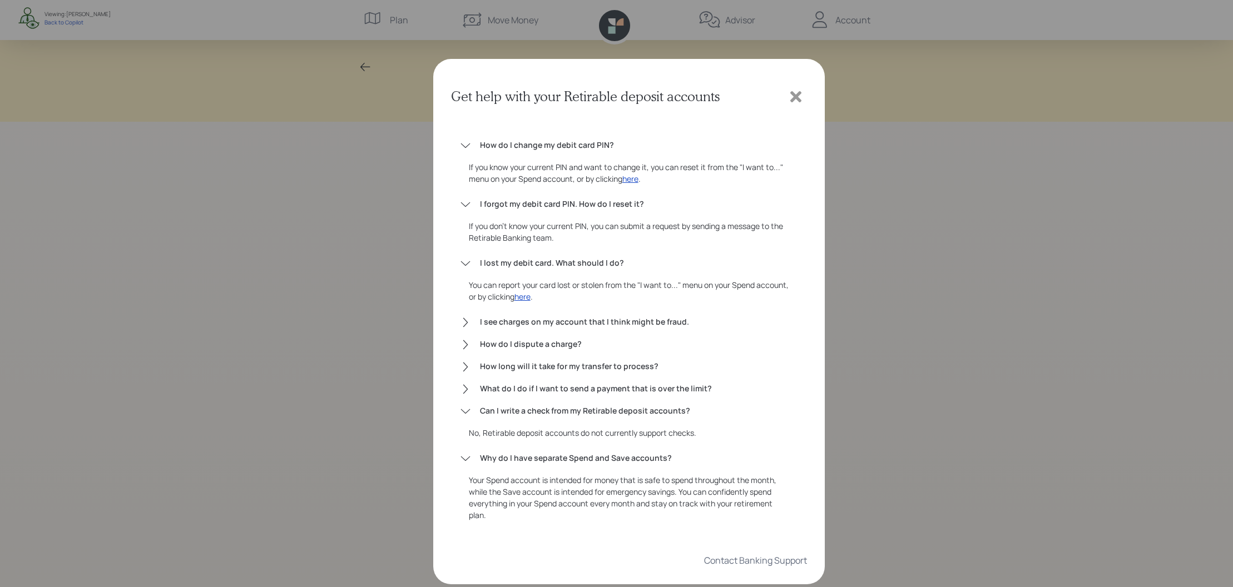
click at [582, 381] on div "How do I change my debit card PIN? If you know your current PIN and want to cha…" at bounding box center [629, 326] width 356 height 411
click at [574, 364] on div "How long will it take for my transfer to process?" at bounding box center [639, 366] width 318 height 13
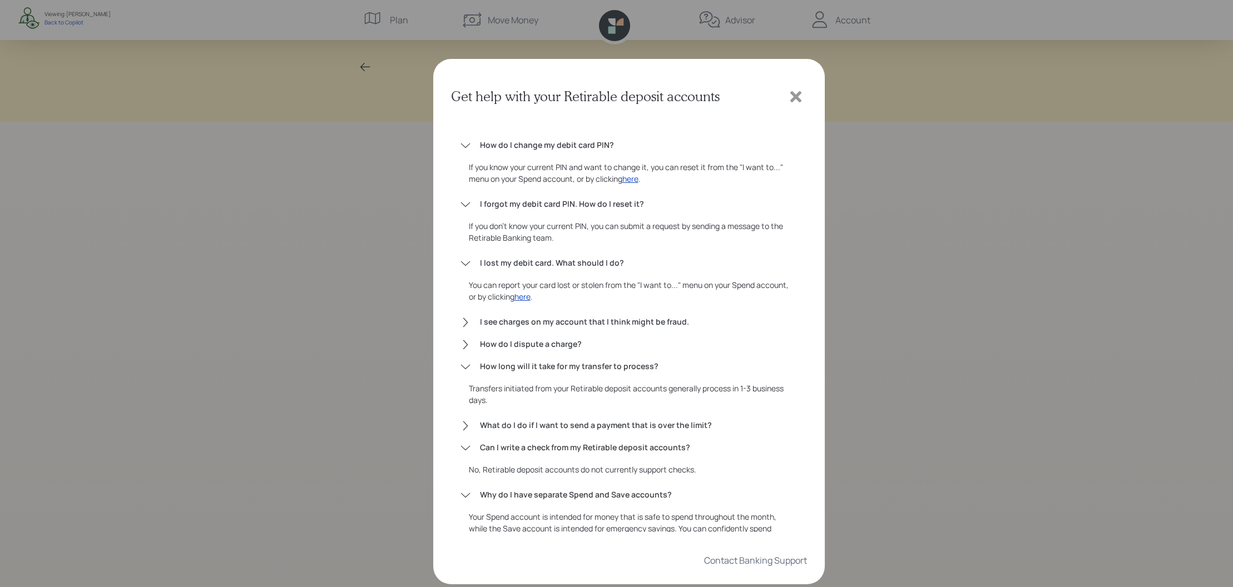
click at [574, 402] on div "Transfers initiated from your Retirable deposit accounts generally process in 1…" at bounding box center [629, 394] width 338 height 32
click at [567, 428] on div "What do I do if I want to send a payment that is over the limit?" at bounding box center [639, 425] width 318 height 13
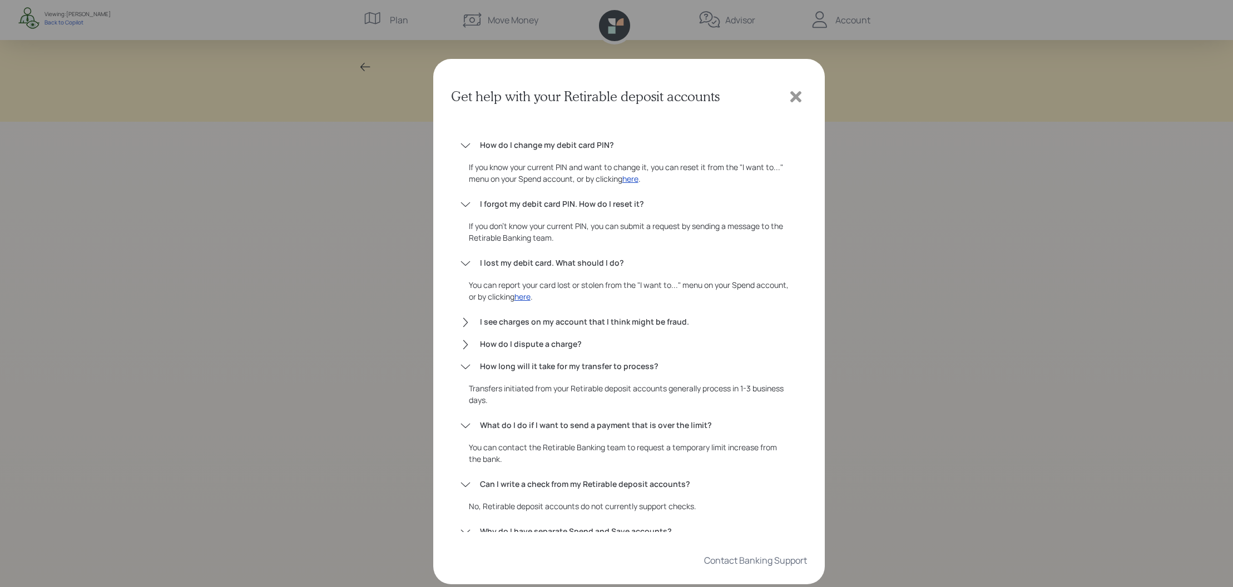
click at [554, 330] on div "How do I change my debit card PIN? If you know your current PIN and want to cha…" at bounding box center [629, 326] width 356 height 411
click at [554, 344] on div "How do I dispute a charge?" at bounding box center [639, 344] width 318 height 13
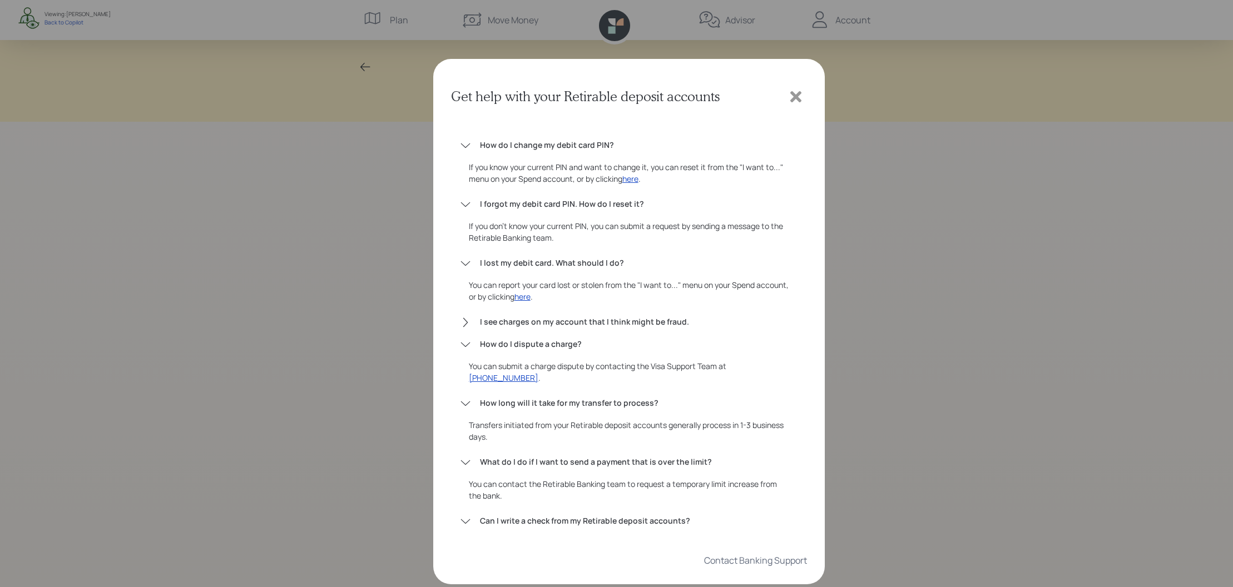
click at [555, 323] on div "I see charges on my account that I think might be fraud." at bounding box center [639, 322] width 318 height 13
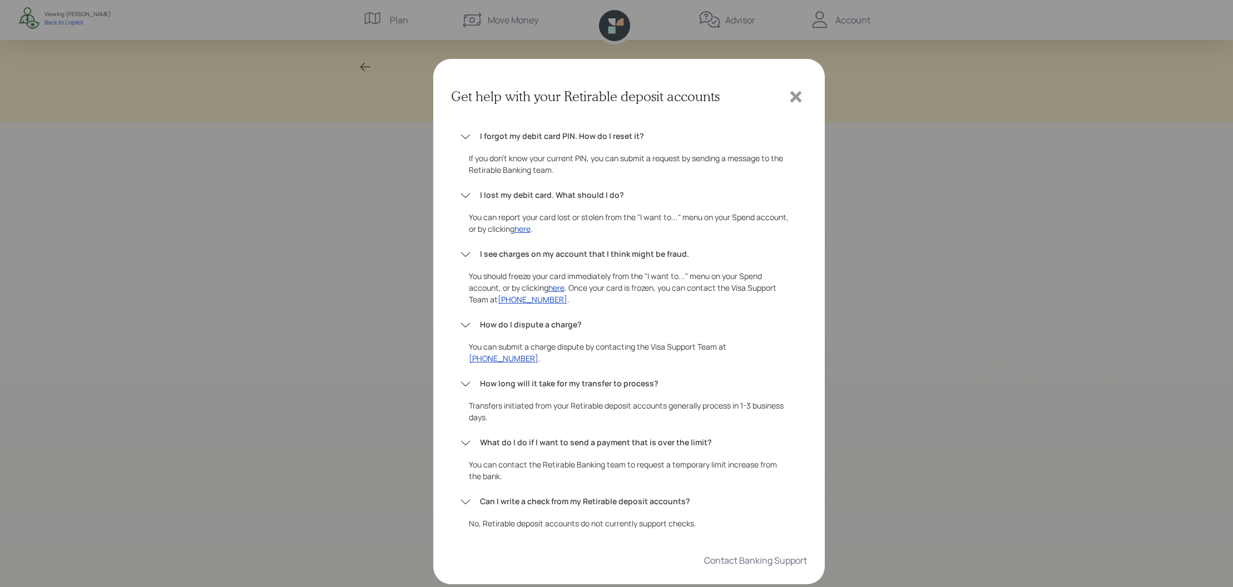
scroll to position [158, 0]
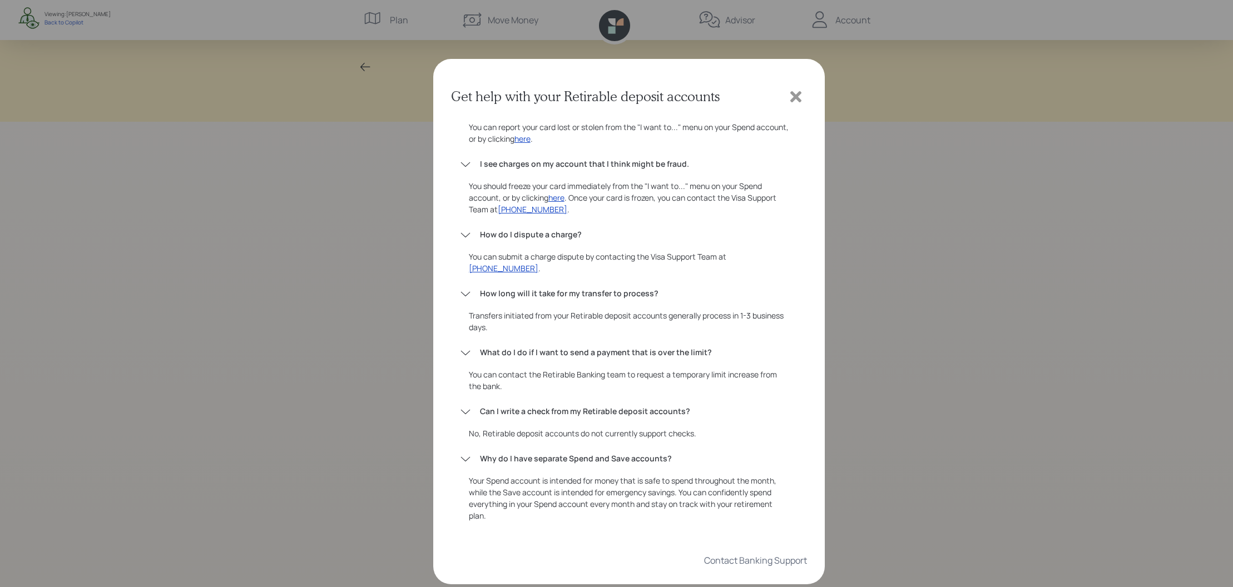
click at [788, 96] on icon at bounding box center [796, 96] width 17 height 17
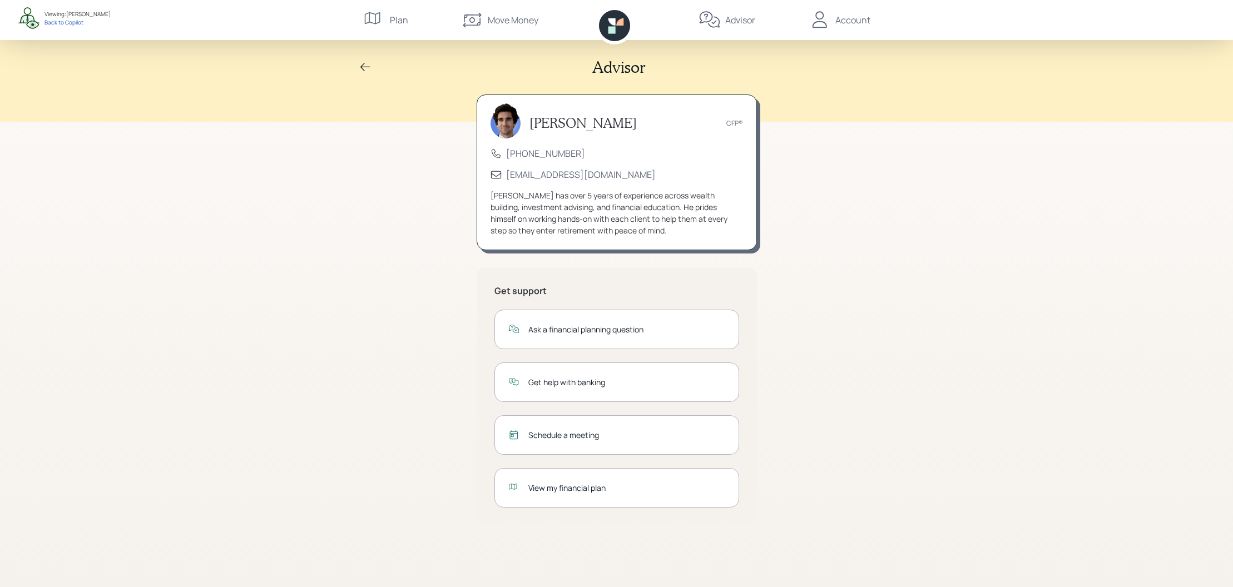
drag, startPoint x: 846, startPoint y: 13, endPoint x: 845, endPoint y: 19, distance: 5.8
click at [845, 19] on div "Account" at bounding box center [852, 19] width 35 height 13
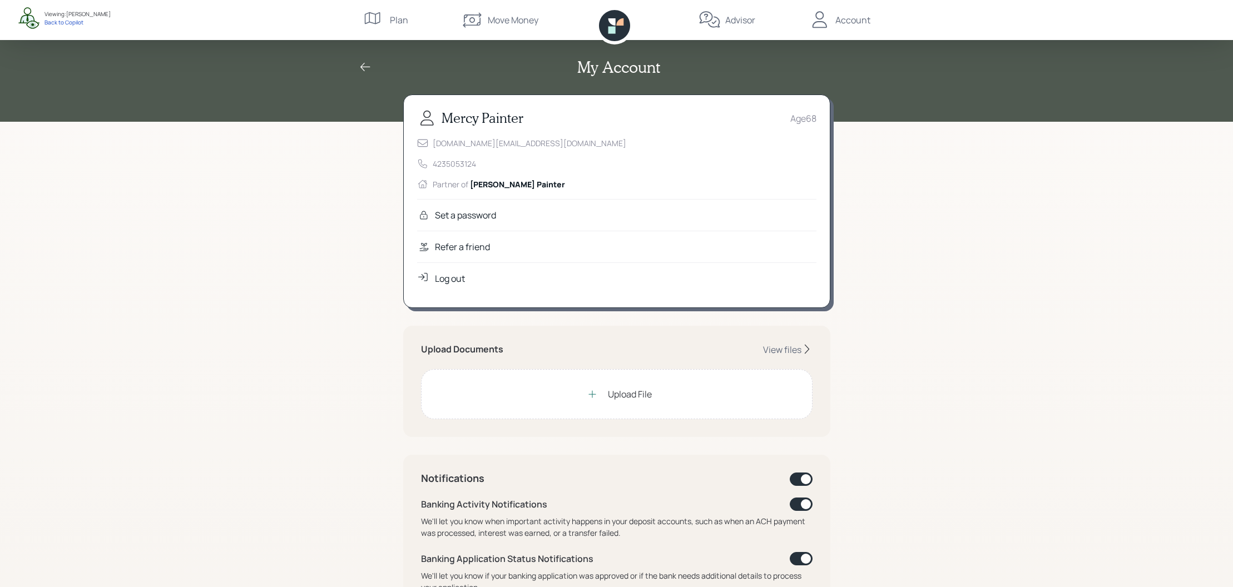
click at [838, 31] on div "Account" at bounding box center [840, 20] width 62 height 40
click at [857, 16] on div "Account" at bounding box center [852, 19] width 35 height 13
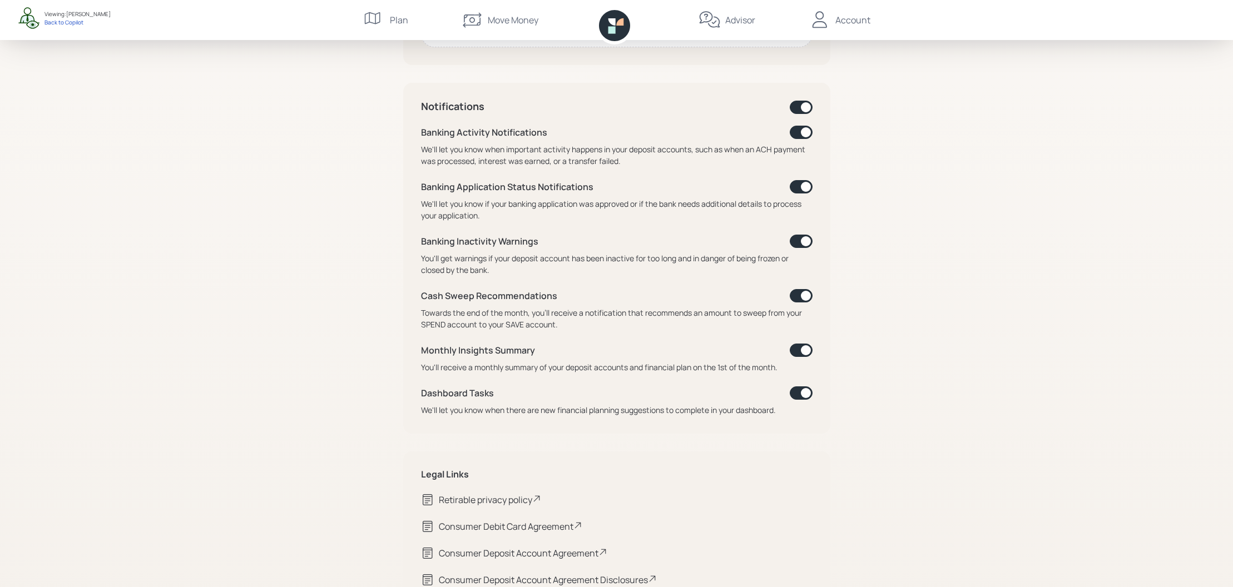
scroll to position [434, 0]
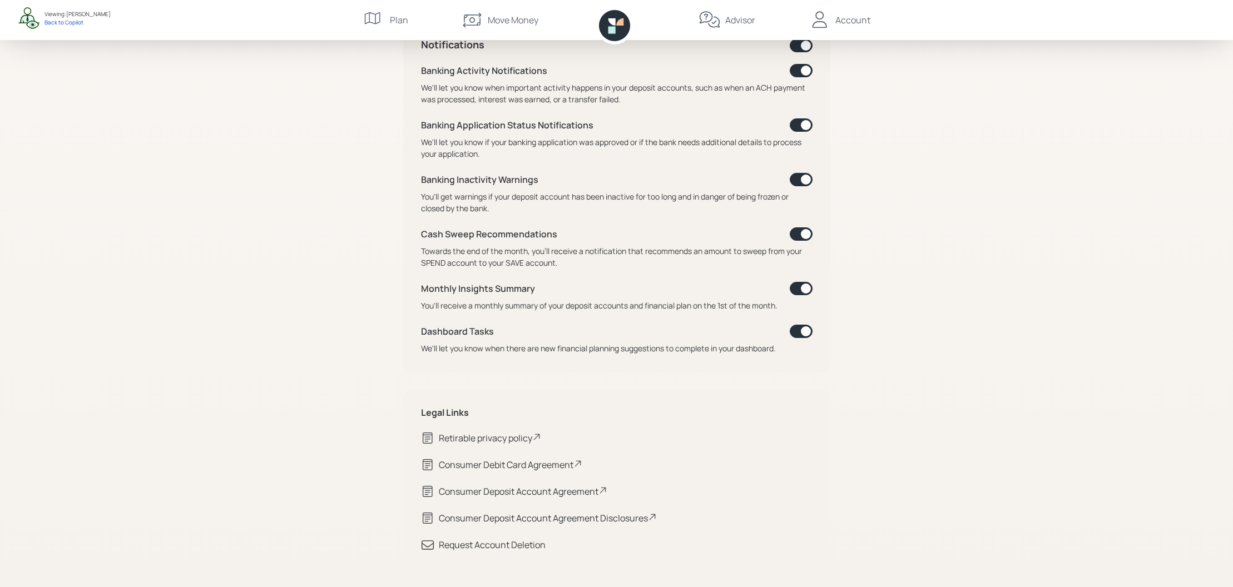
click at [645, 523] on div "Consumer Deposit Account Agreement Disclosures" at bounding box center [548, 518] width 218 height 13
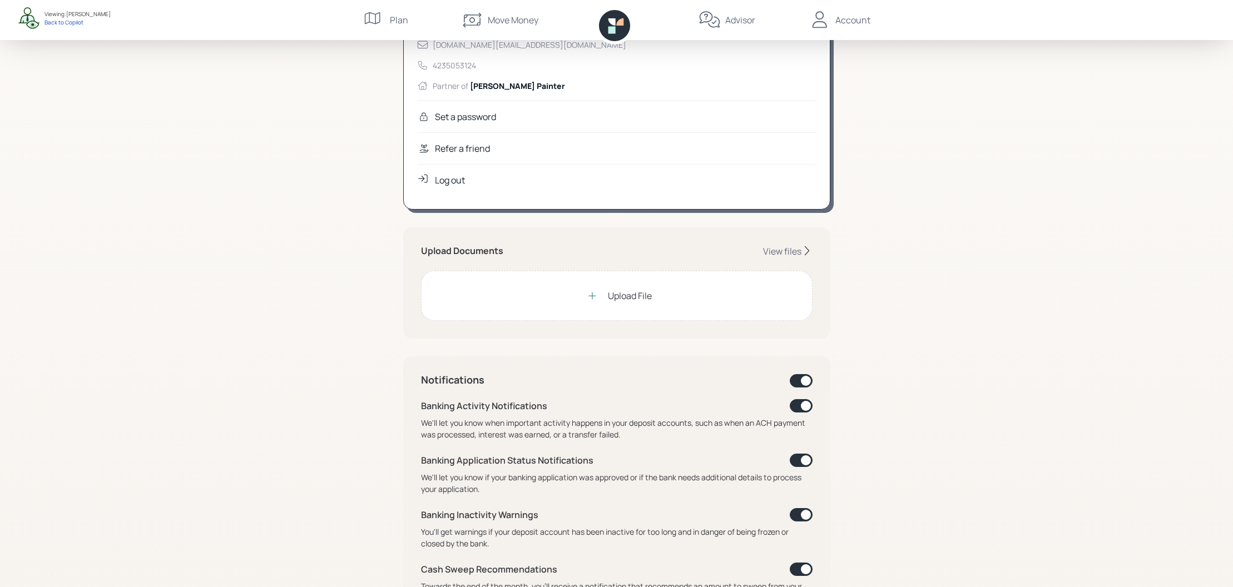
scroll to position [0, 0]
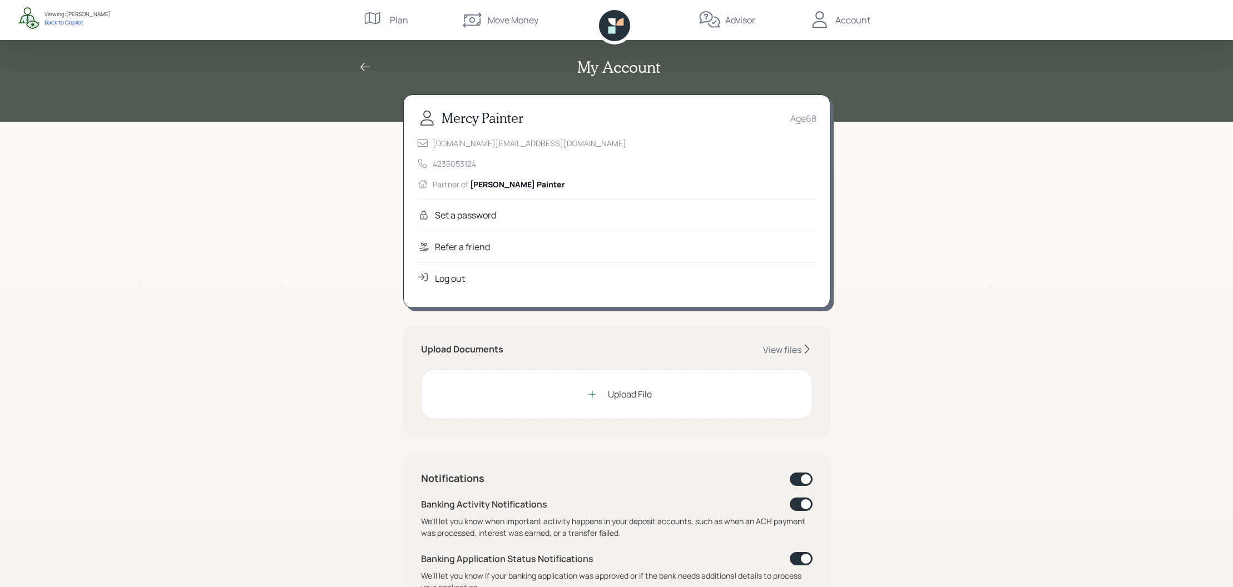
click at [616, 28] on icon at bounding box center [614, 25] width 31 height 31
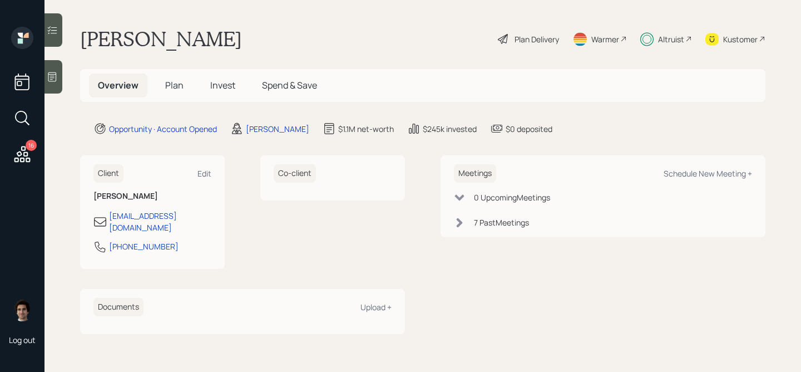
click at [229, 91] on span "Invest" at bounding box center [222, 85] width 25 height 12
